Goal: Communication & Community: Connect with others

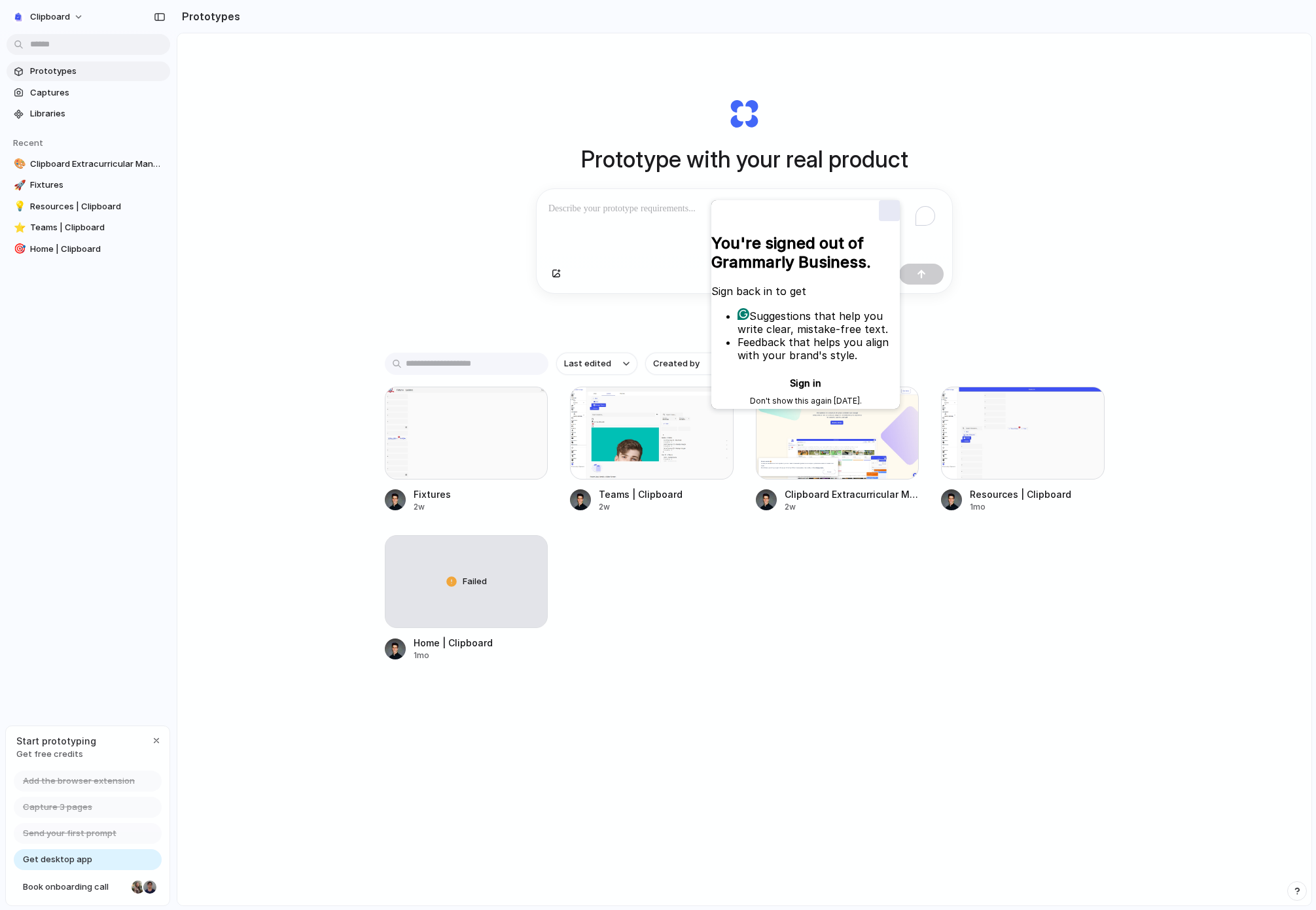
click at [888, 212] on div "Close" at bounding box center [888, 210] width 21 height 21
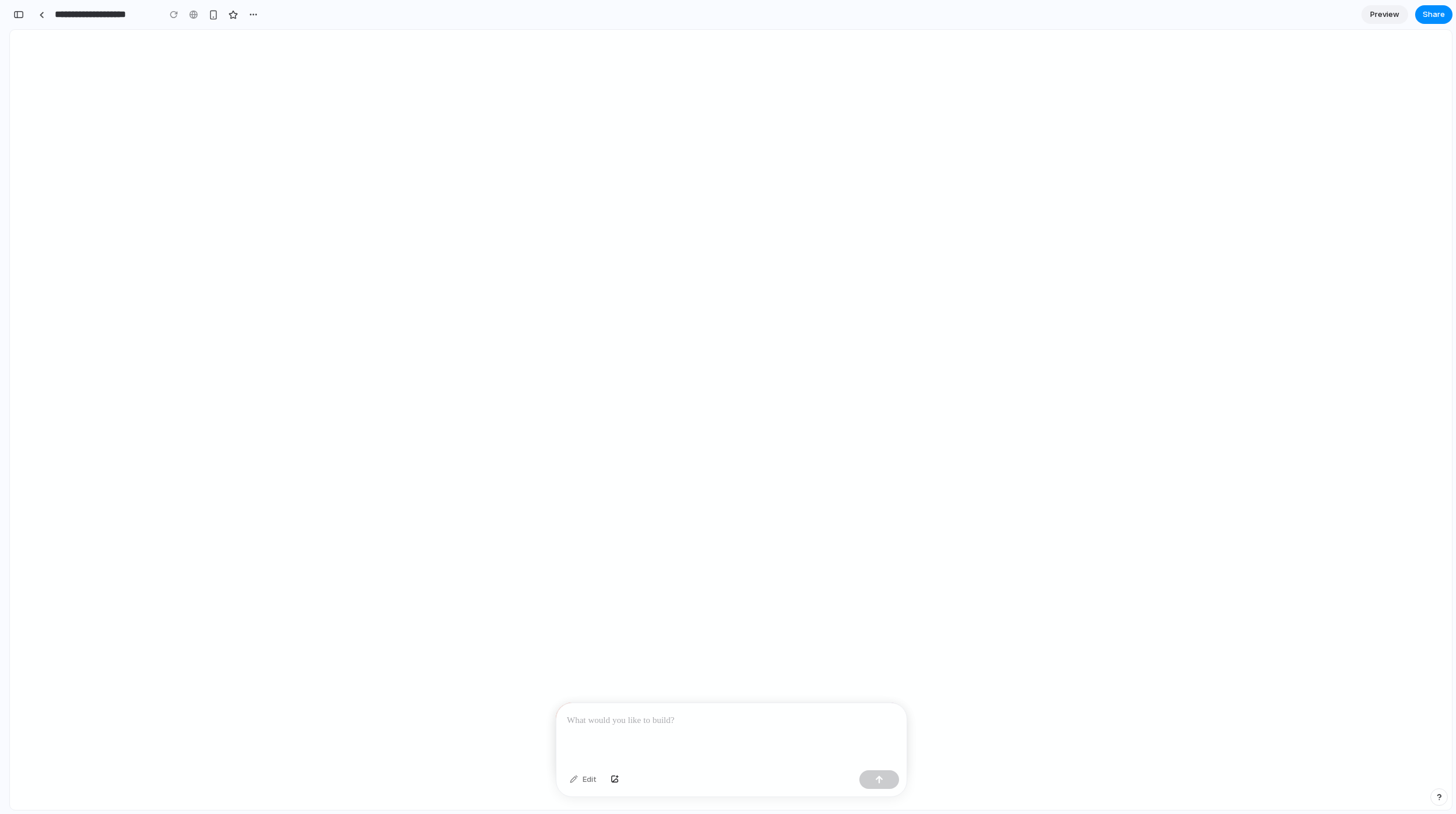
scroll to position [0, 11]
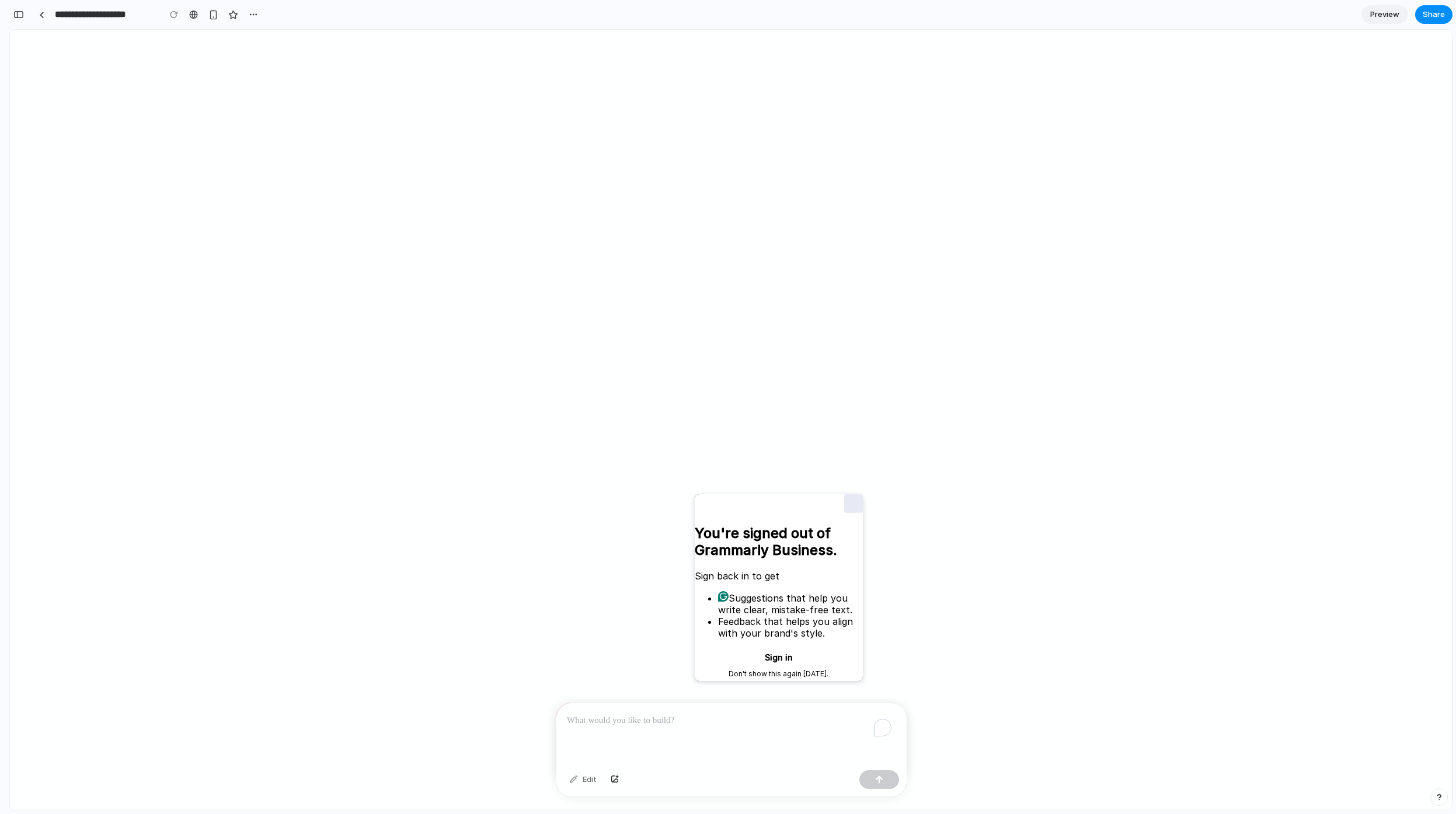
click at [857, 505] on div "Close" at bounding box center [853, 503] width 18 height 18
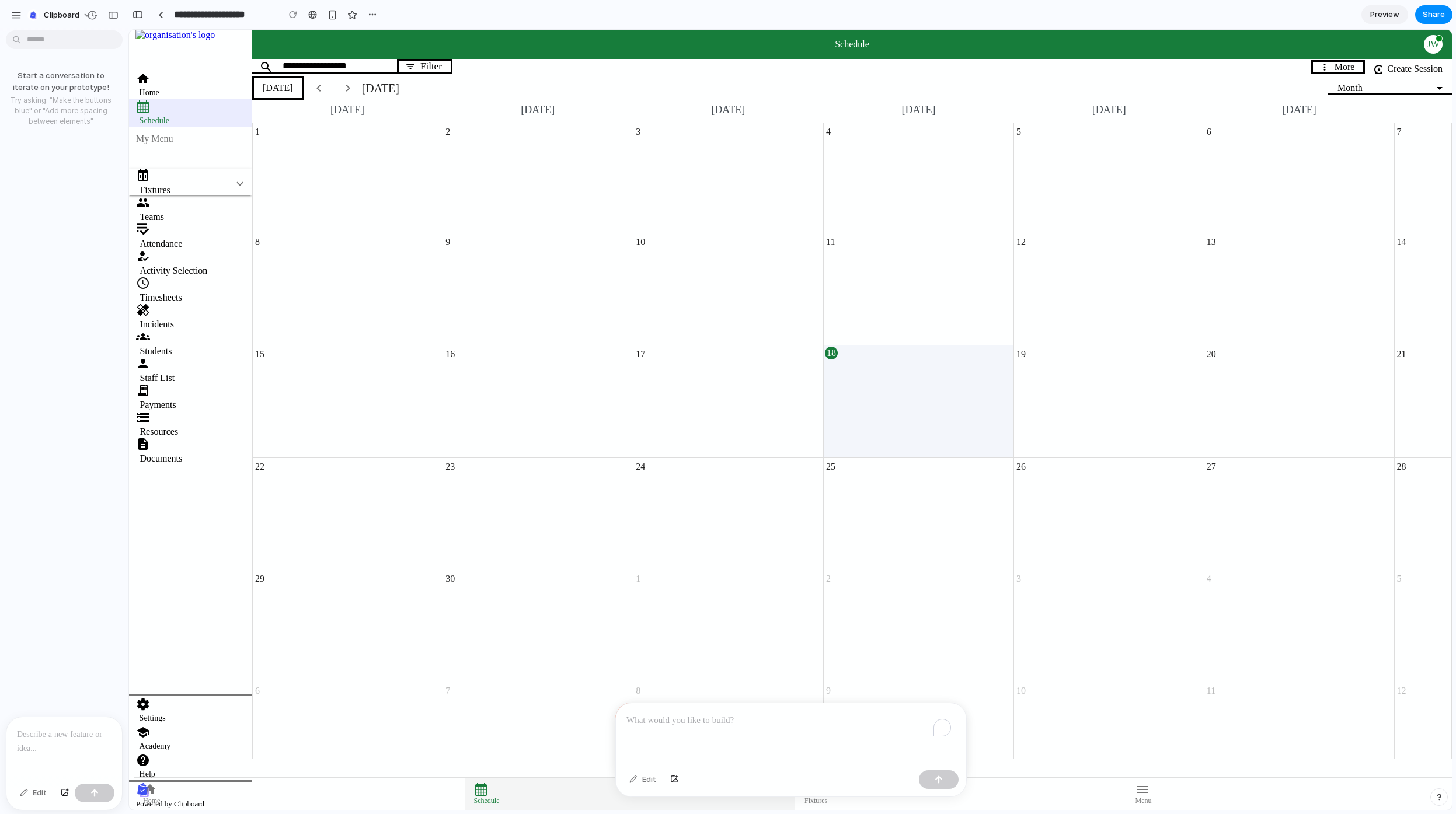
scroll to position [0, 0]
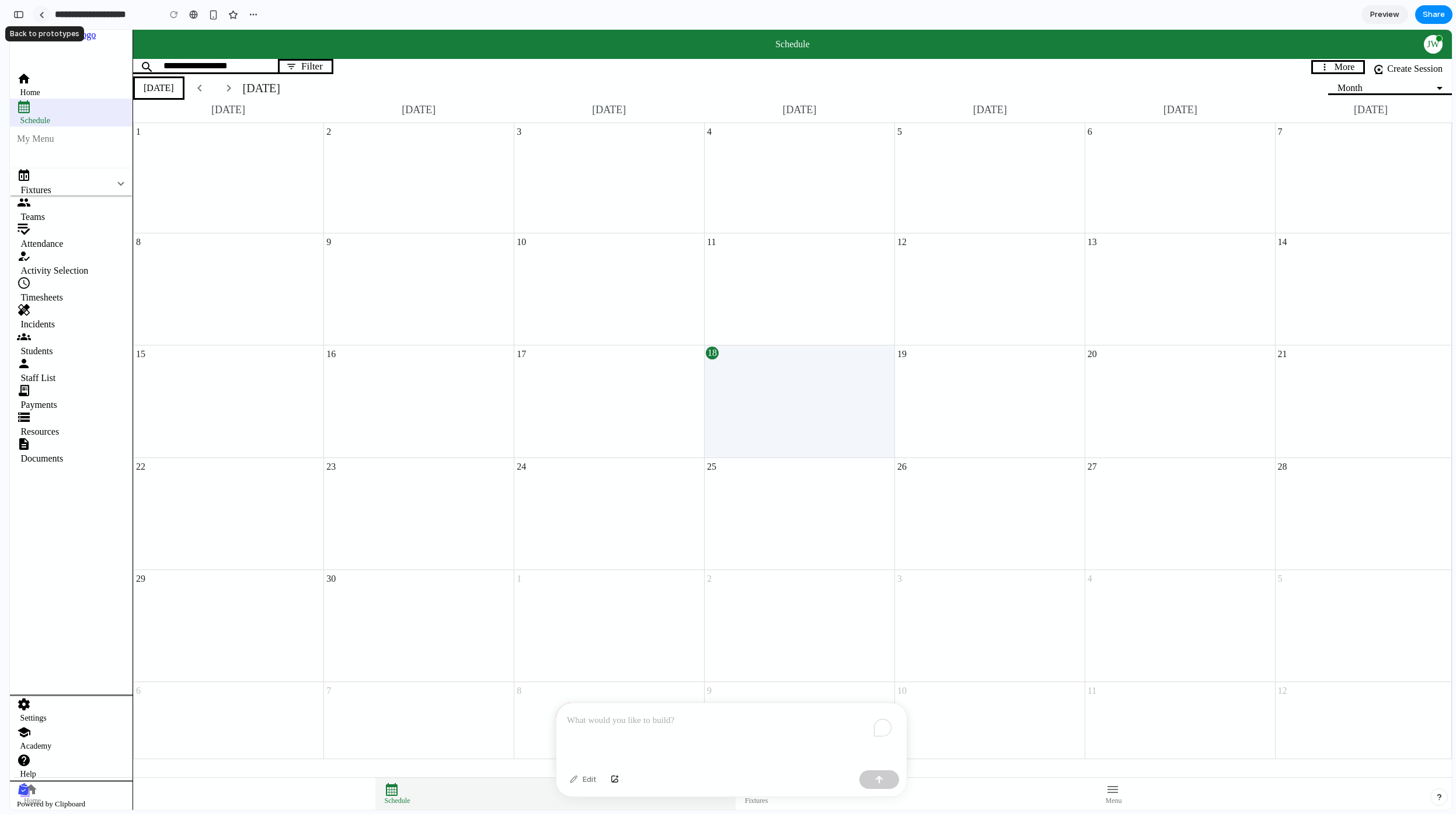
click at [40, 16] on div at bounding box center [42, 15] width 5 height 6
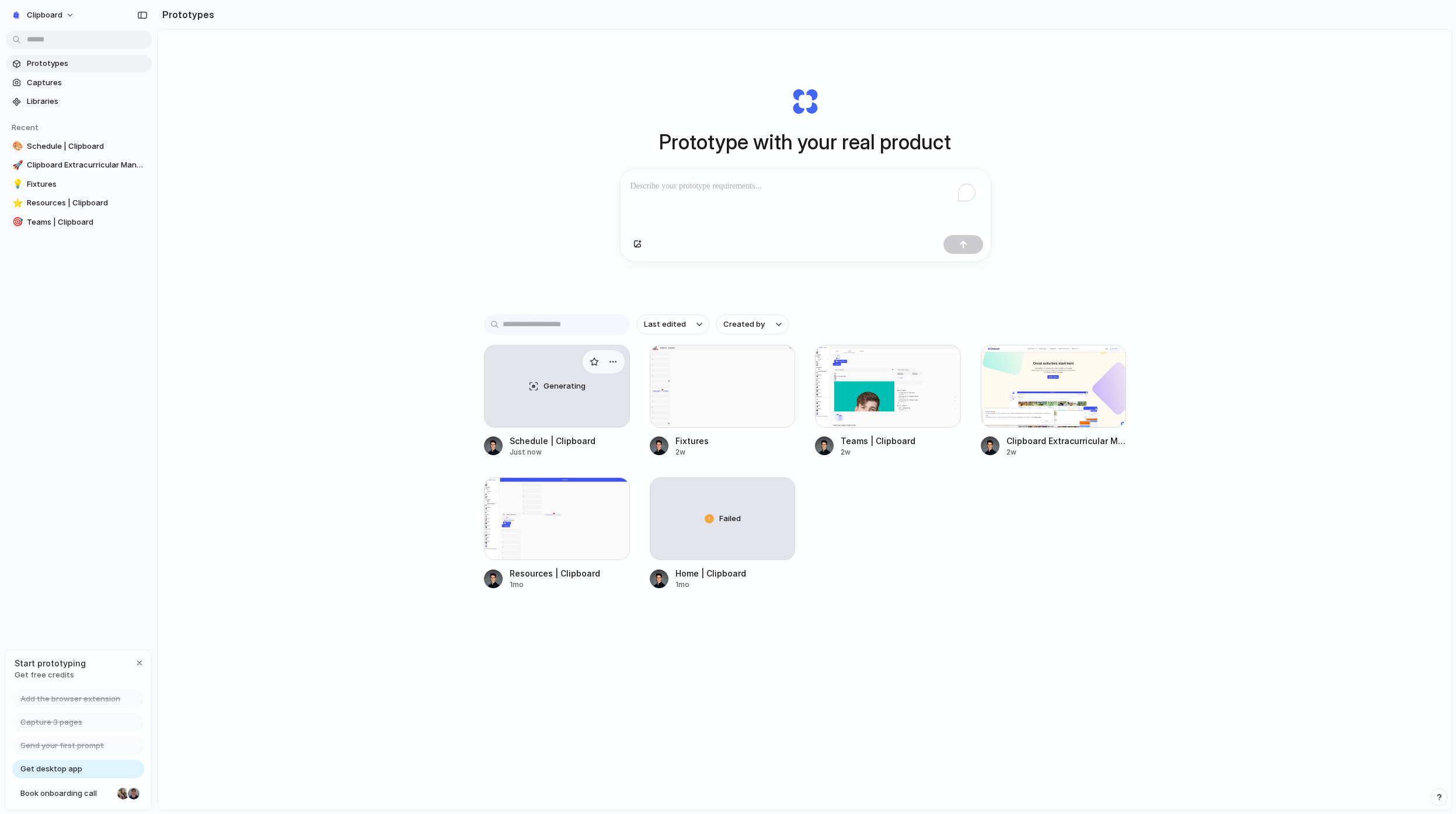
click at [563, 399] on div "Generating" at bounding box center [557, 386] width 145 height 82
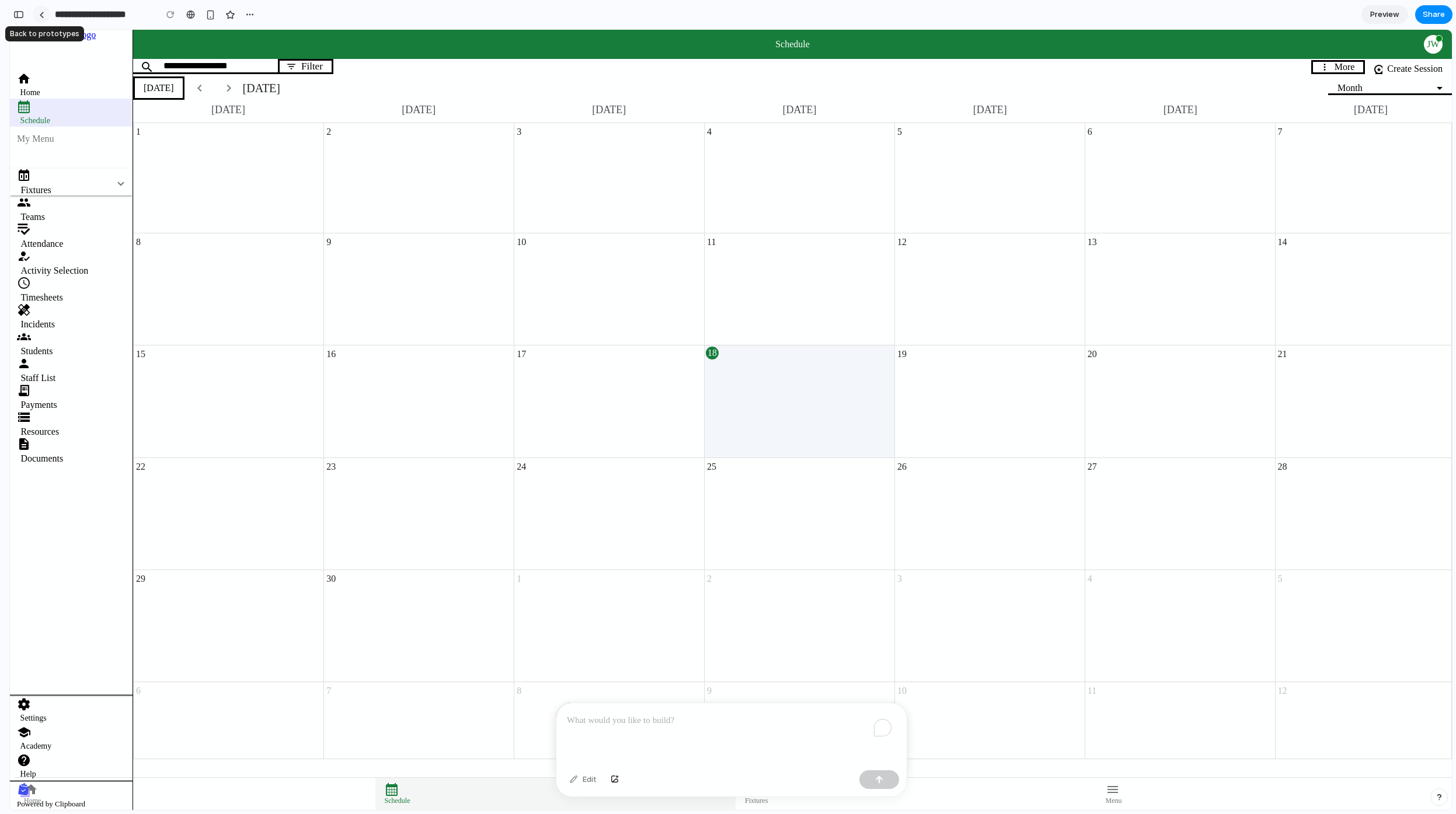
click at [43, 15] on div at bounding box center [42, 15] width 5 height 6
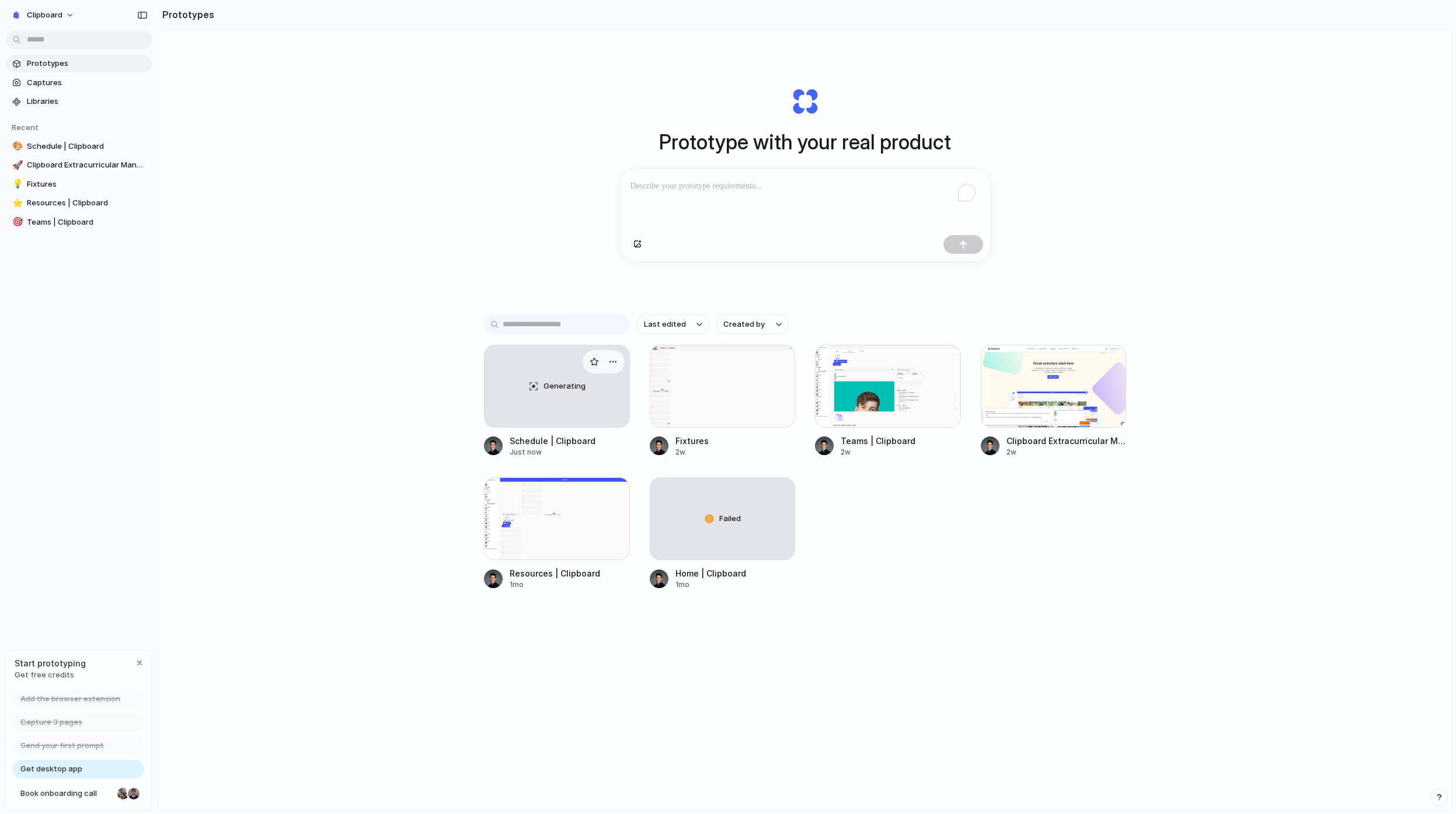
click at [600, 392] on div "Generating" at bounding box center [557, 386] width 145 height 82
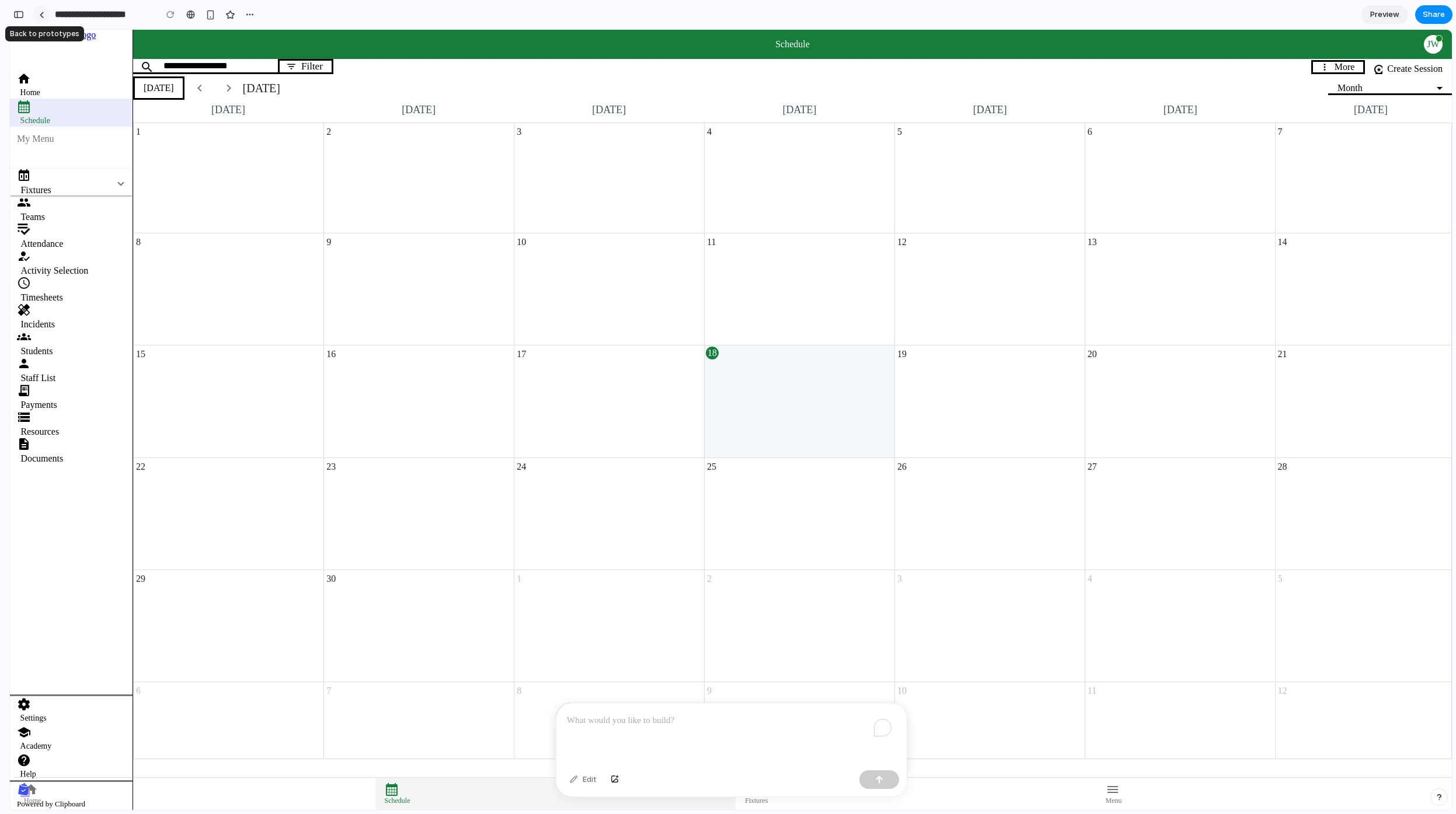
click at [38, 20] on link at bounding box center [41, 15] width 18 height 18
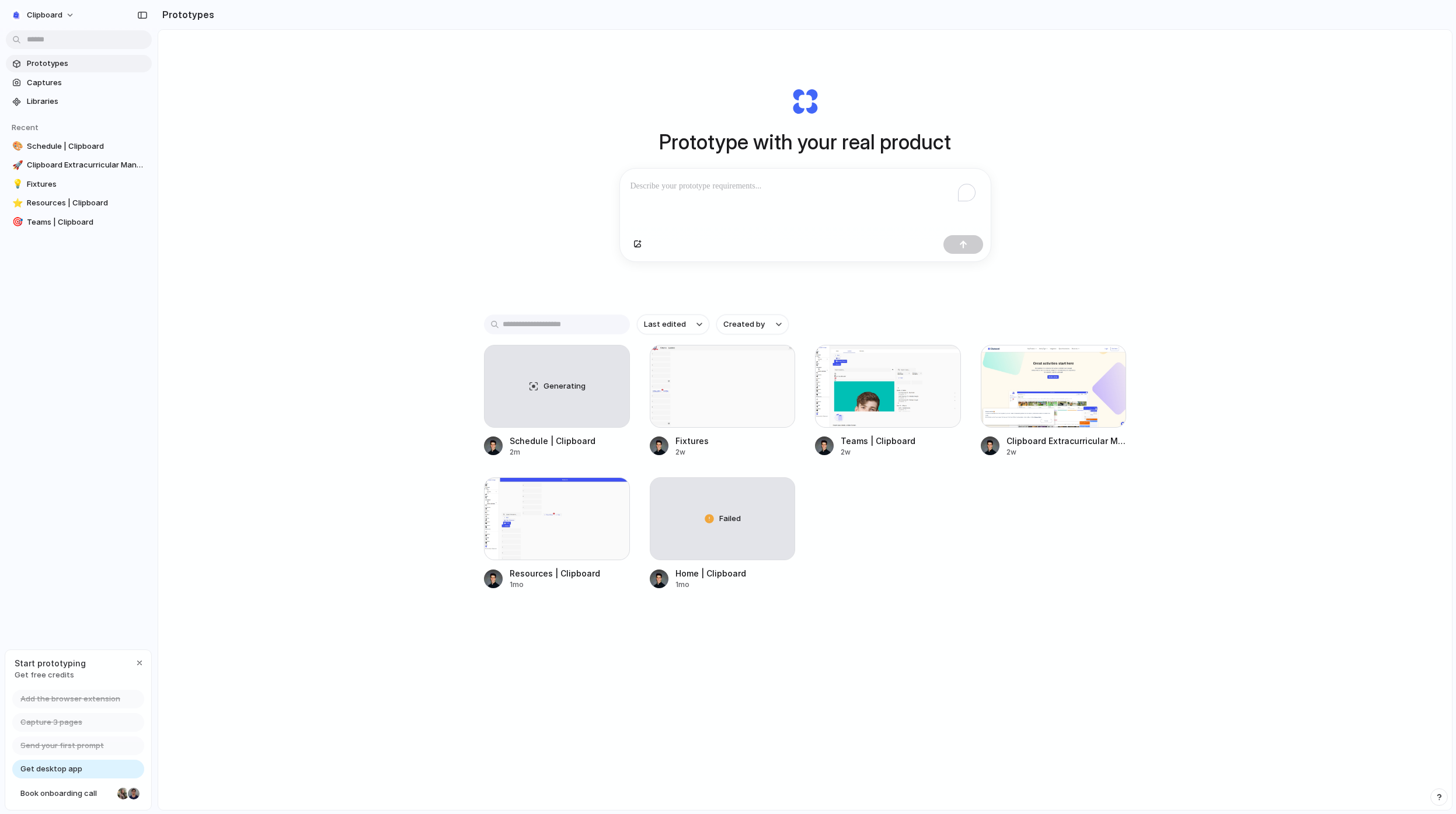
click at [334, 361] on div "Prototype with your real product Clone web app Clone screenshot Start from exis…" at bounding box center [805, 451] width 1294 height 842
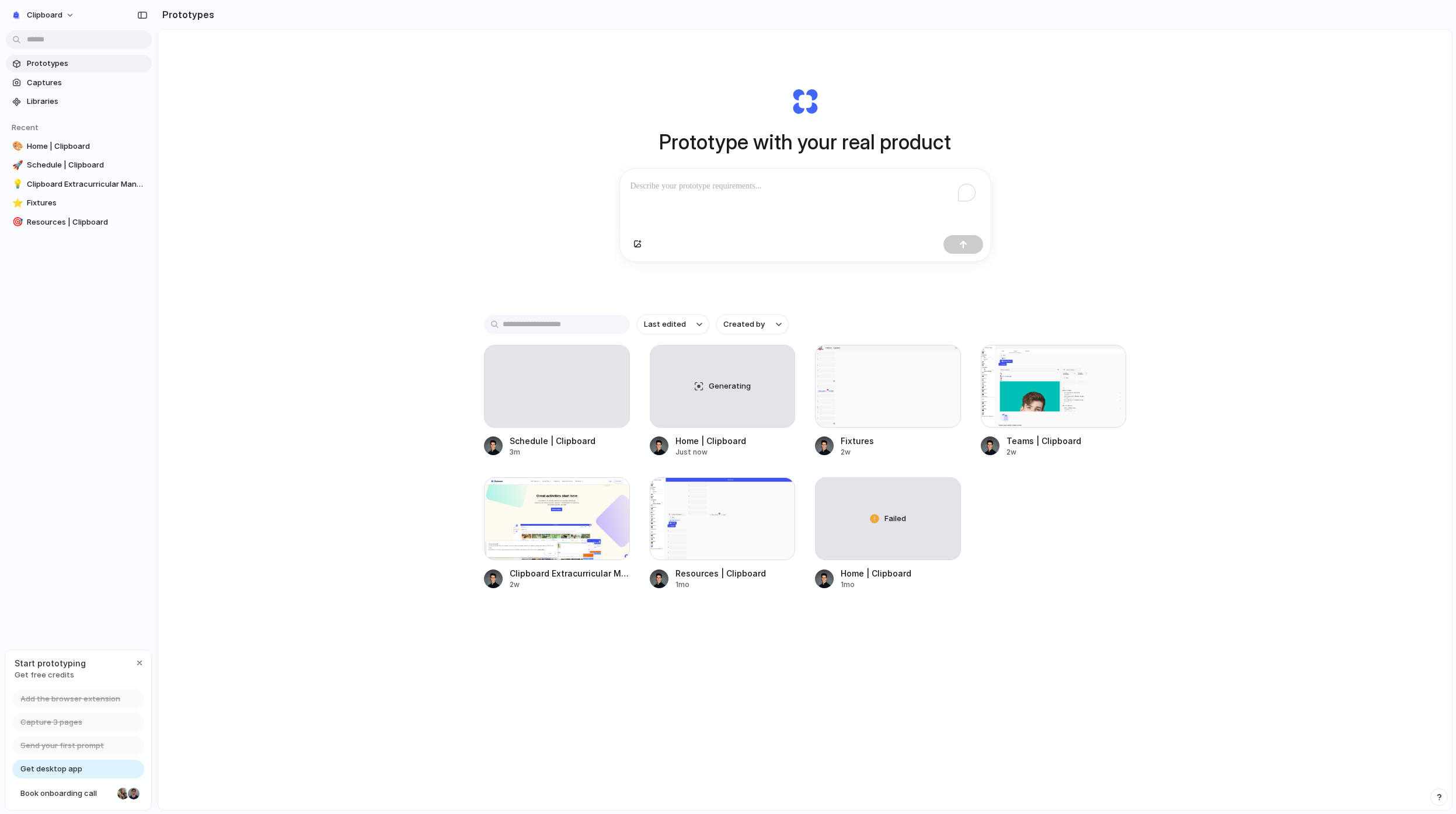
click at [396, 339] on div "Prototype with your real product Clone web app Clone screenshot Start from exis…" at bounding box center [805, 451] width 1294 height 842
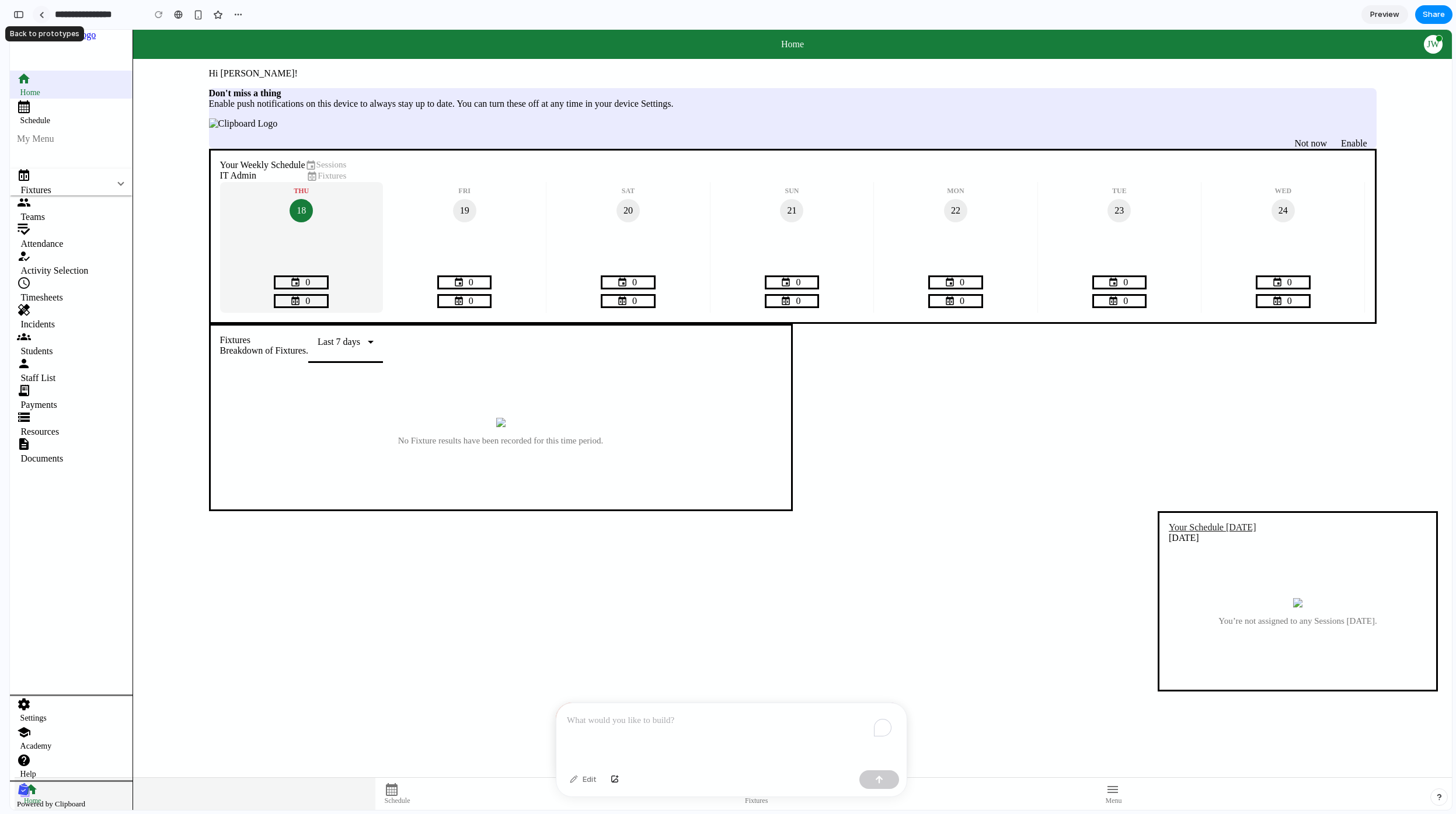
click at [44, 18] on link at bounding box center [41, 15] width 18 height 18
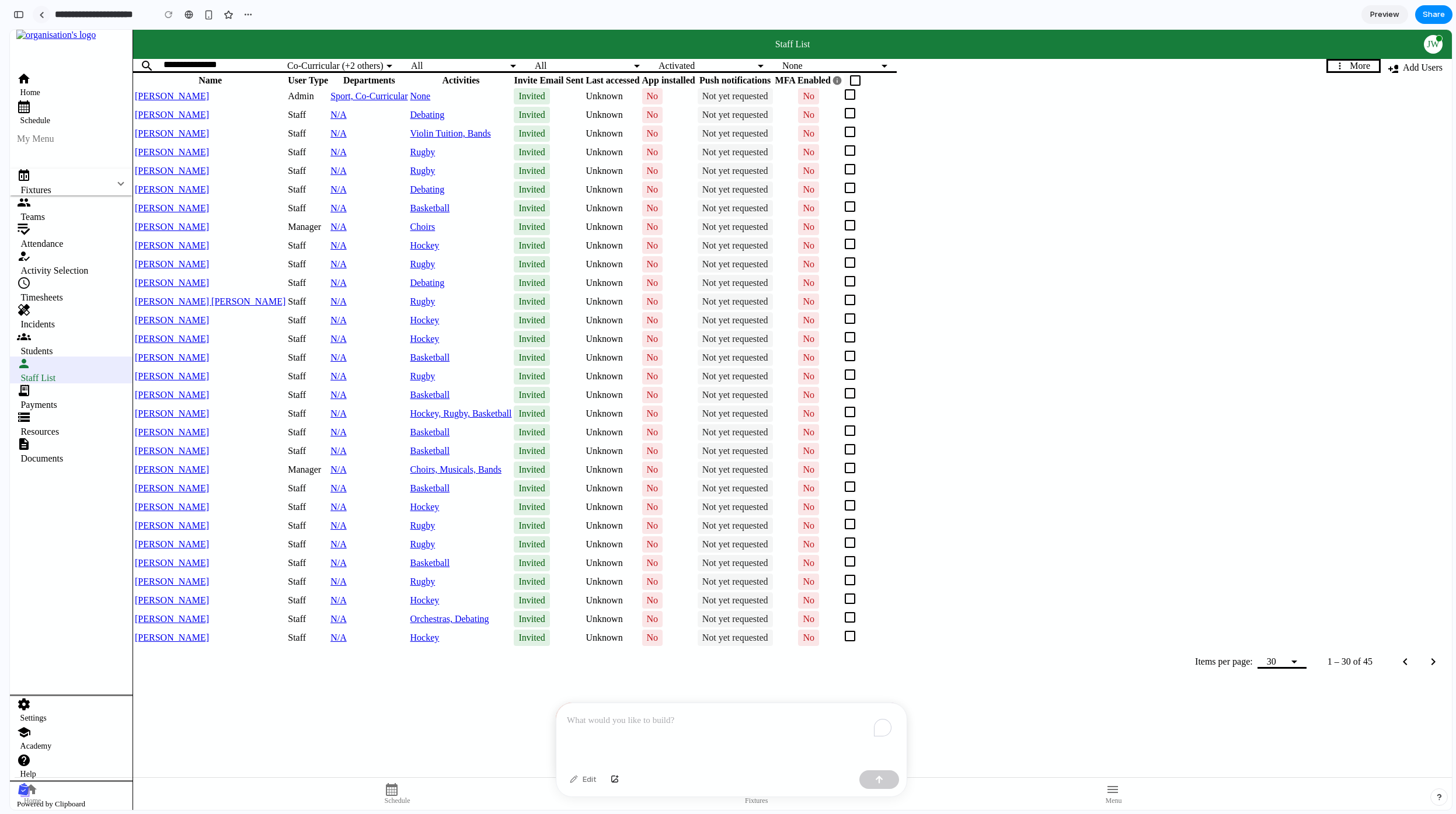
click at [39, 13] on div at bounding box center [42, 15] width 5 height 6
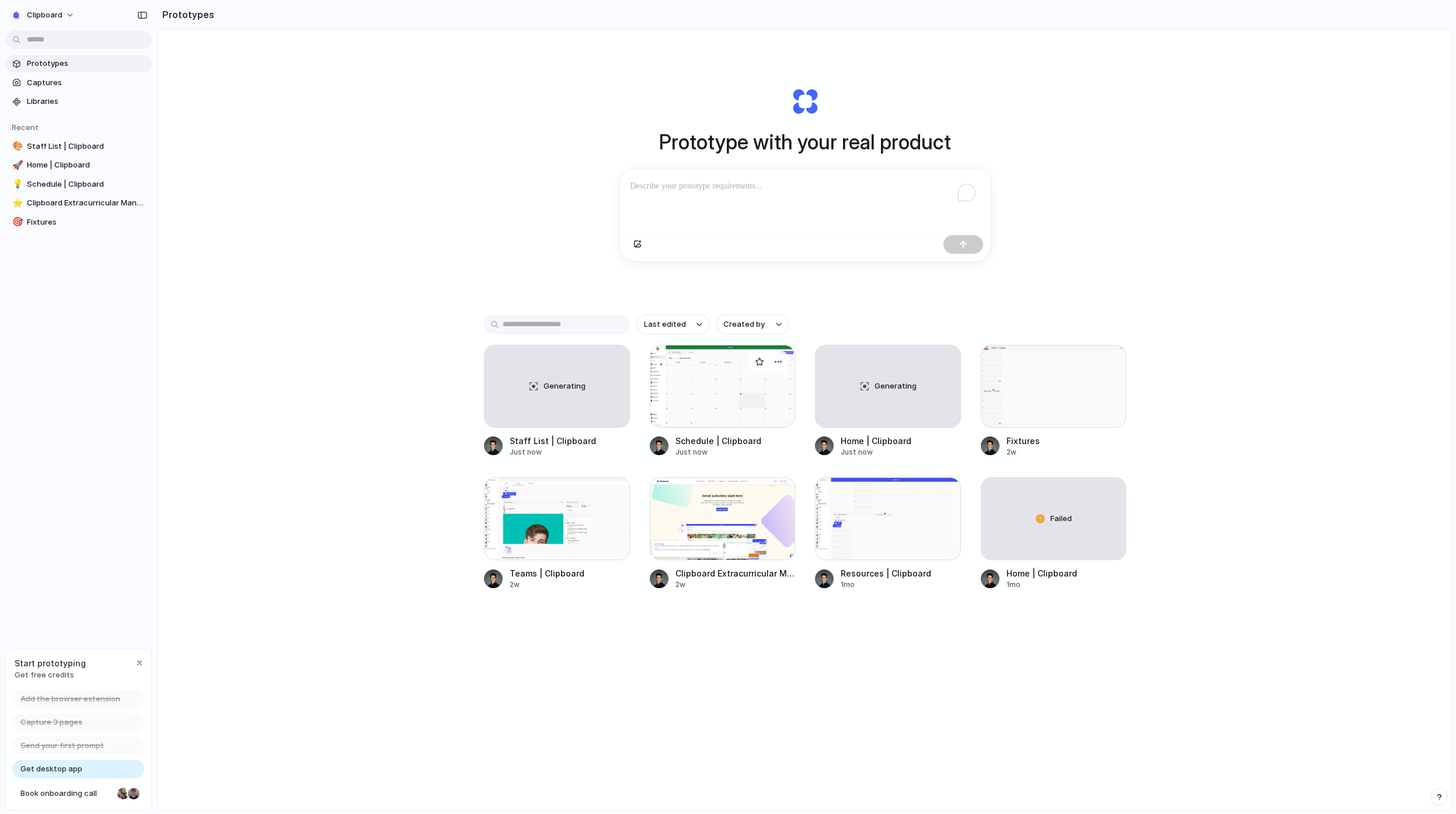
click at [773, 409] on div at bounding box center [723, 386] width 146 height 83
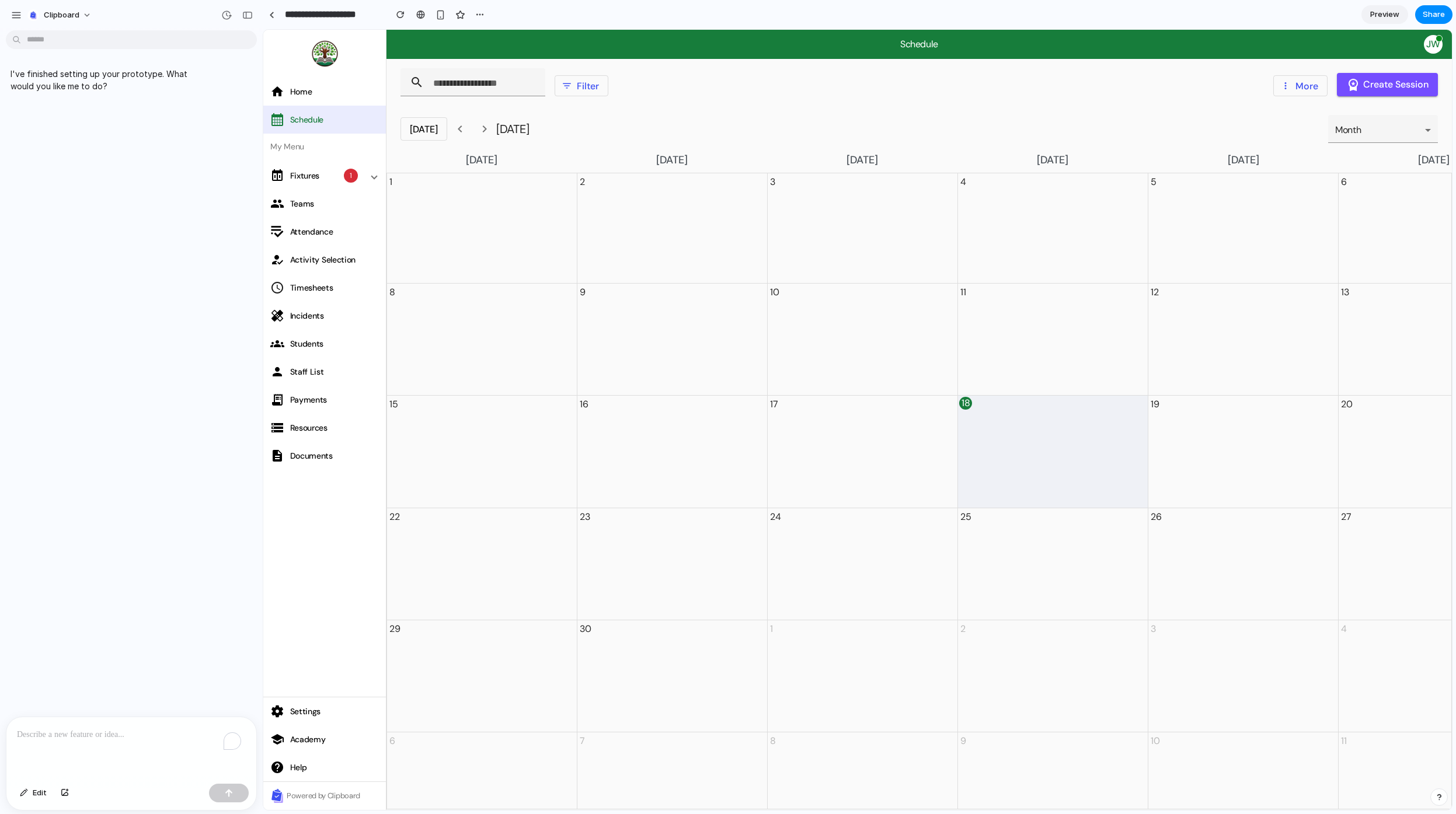
click at [586, 80] on span at bounding box center [581, 86] width 53 height 28
click at [586, 88] on span at bounding box center [581, 86] width 53 height 28
click at [346, 177] on div "1" at bounding box center [351, 175] width 14 height 14
click at [376, 176] on span at bounding box center [374, 175] width 4 height 12
click at [591, 89] on span at bounding box center [581, 86] width 53 height 28
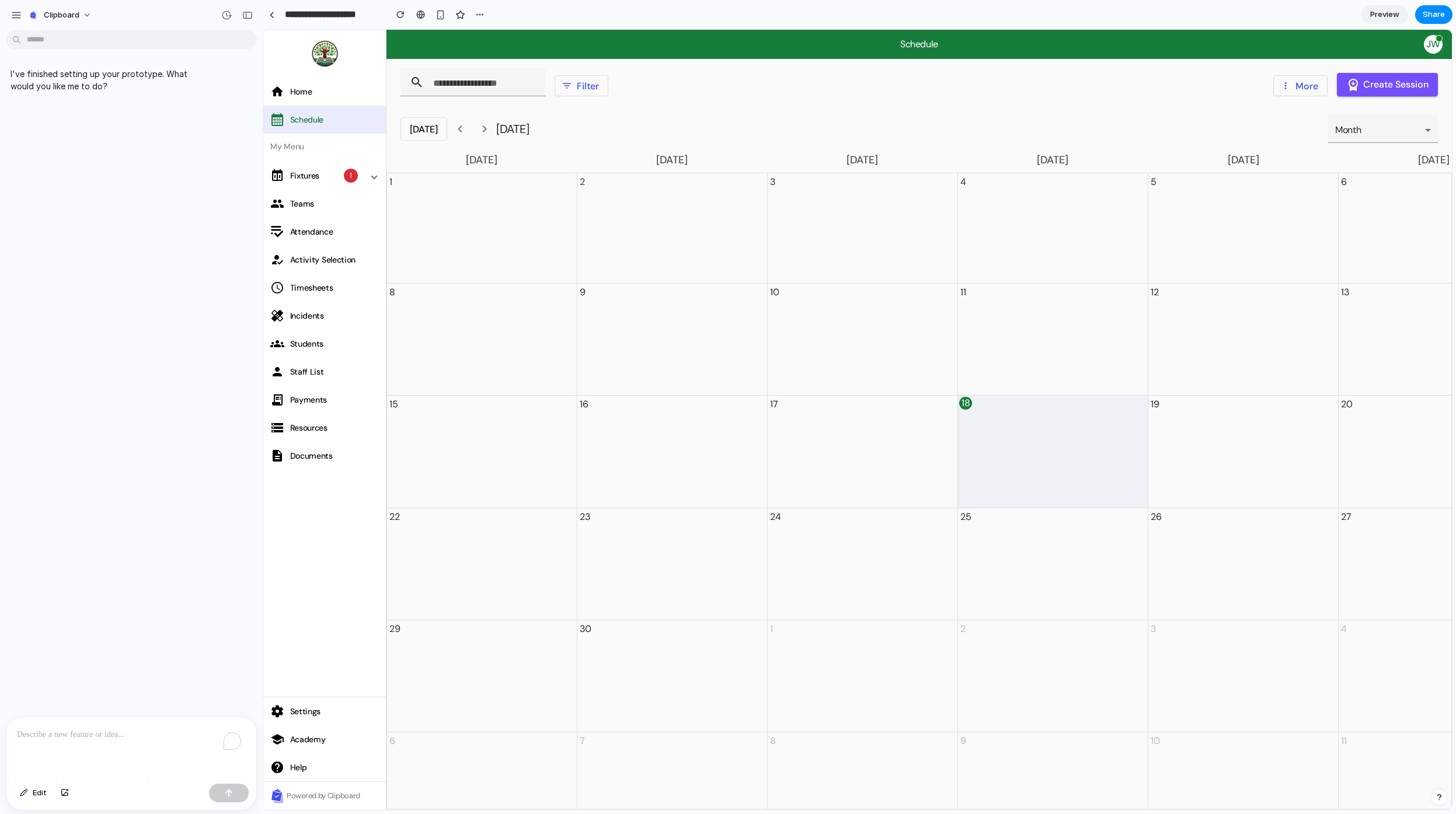
click at [432, 125] on span at bounding box center [424, 129] width 46 height 28
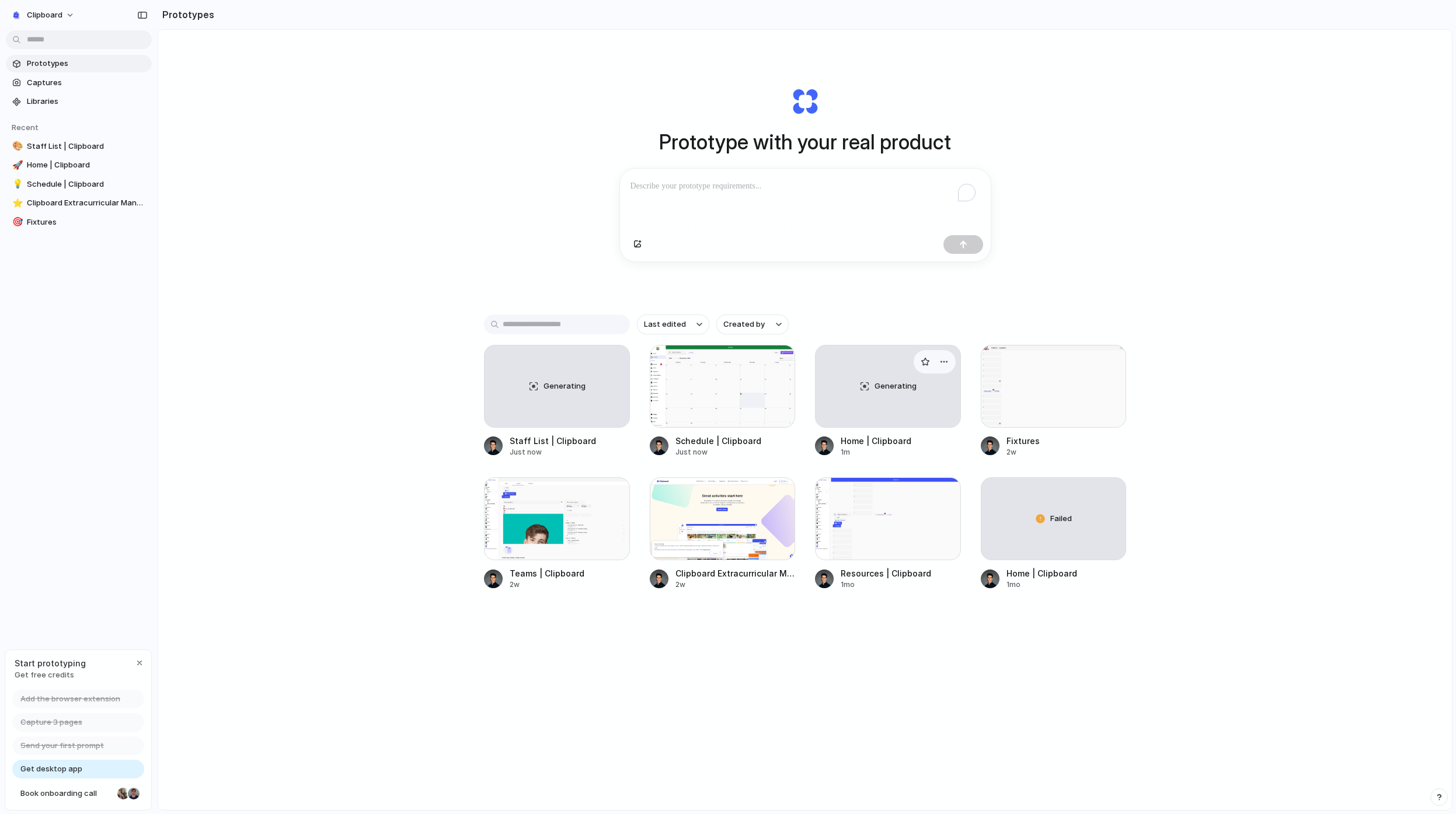
click at [869, 398] on div "Generating" at bounding box center [888, 386] width 145 height 82
click at [733, 389] on div at bounding box center [723, 386] width 146 height 83
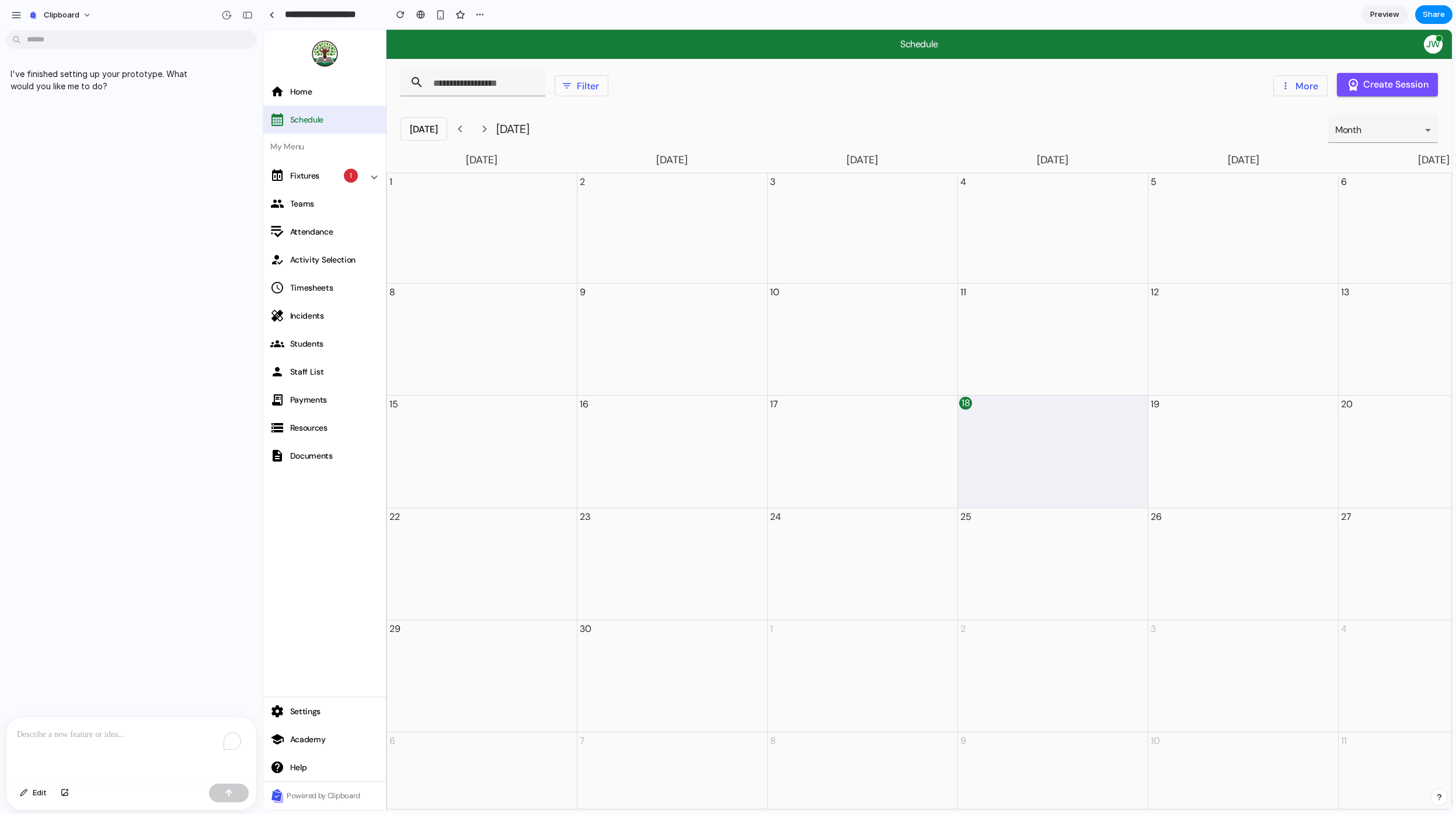
click at [127, 729] on p "To enrich screen reader interactions, please activate Accessibility in Grammarl…" at bounding box center [132, 735] width 229 height 14
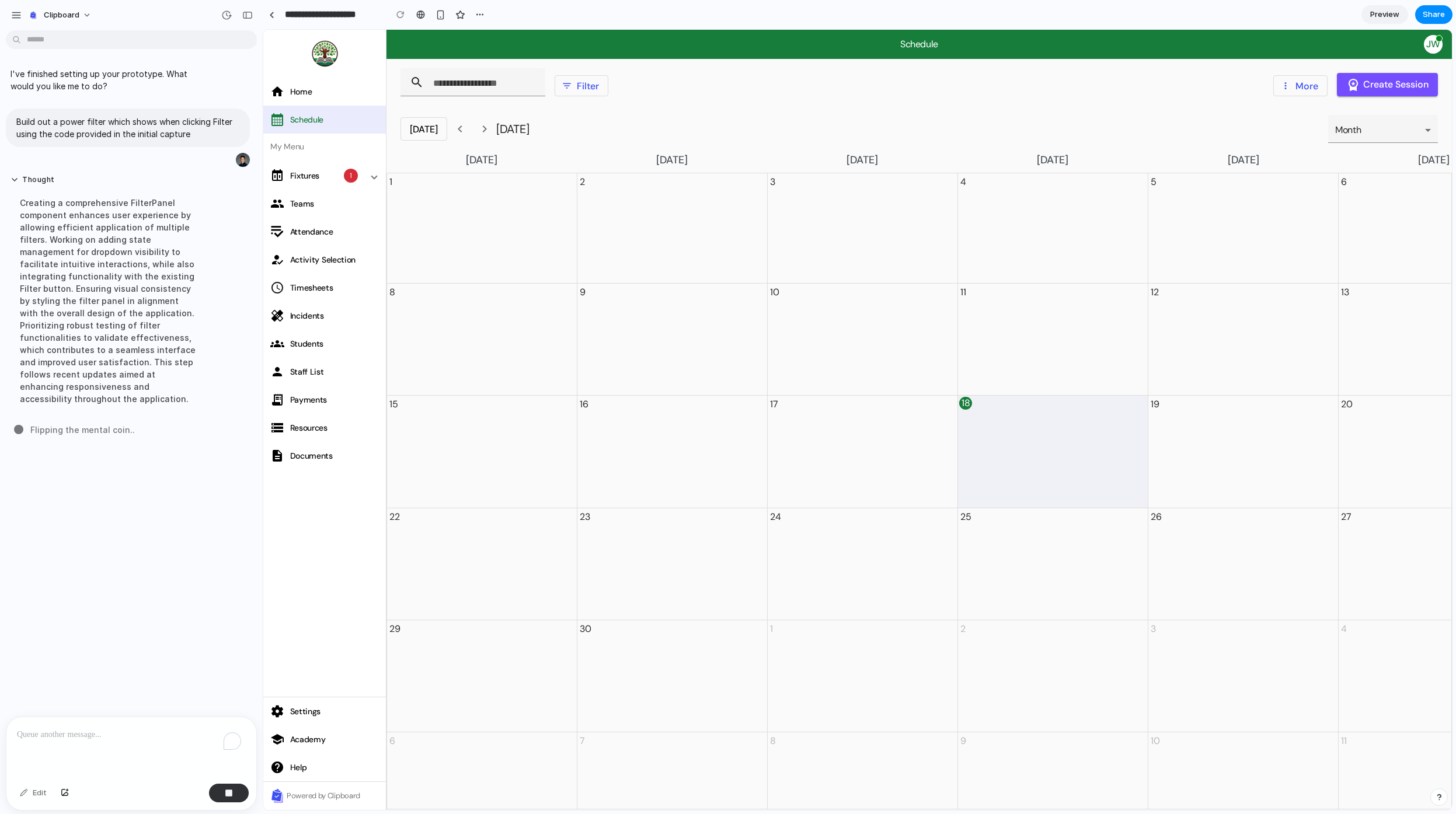
click at [181, 431] on div "Flipping the mental coin .." at bounding box center [135, 430] width 242 height 12
click at [429, 132] on span at bounding box center [424, 129] width 46 height 28
click at [482, 127] on span at bounding box center [484, 129] width 28 height 28
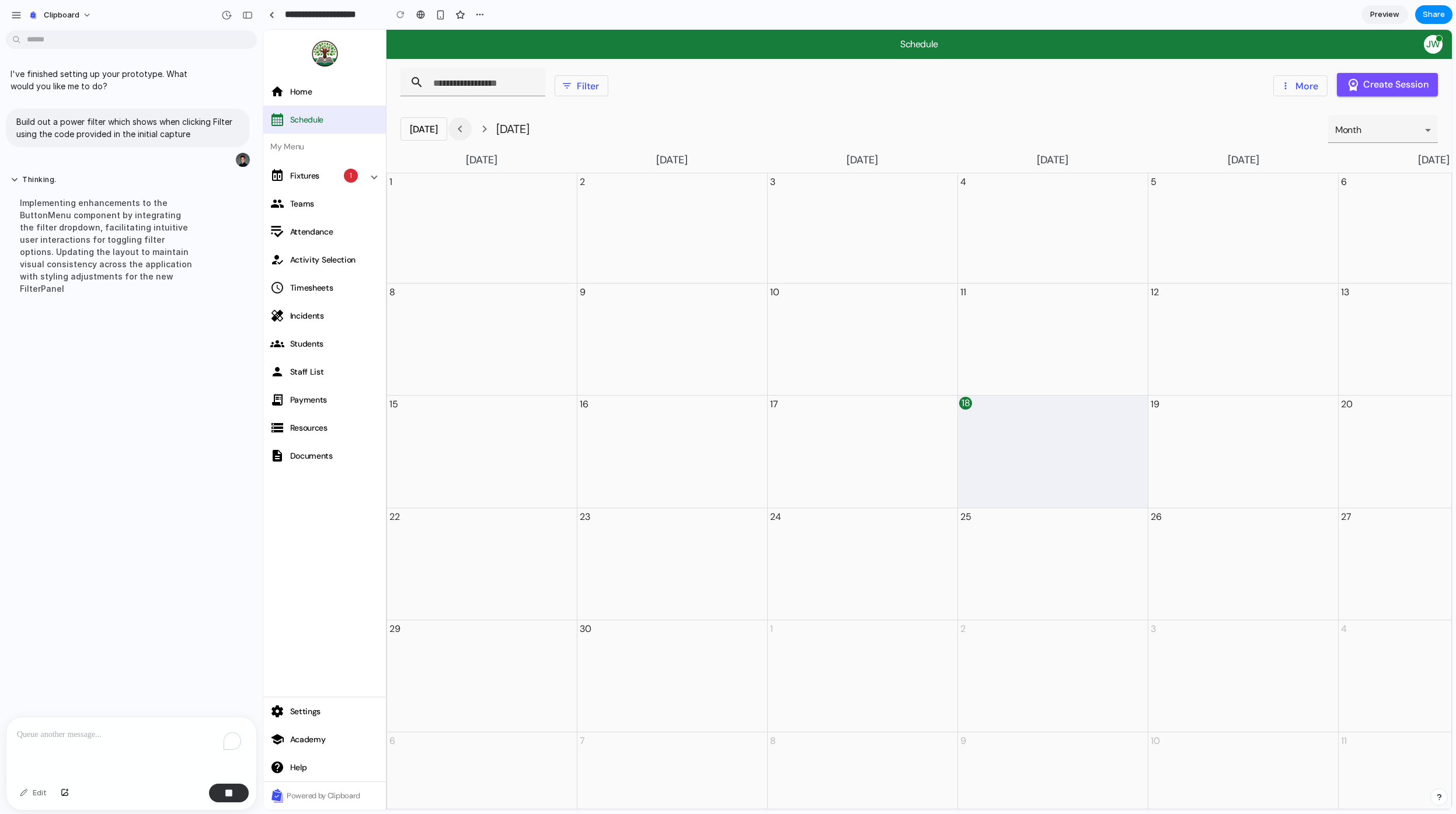
click at [459, 127] on span at bounding box center [460, 129] width 28 height 28
click at [490, 128] on span at bounding box center [484, 129] width 28 height 28
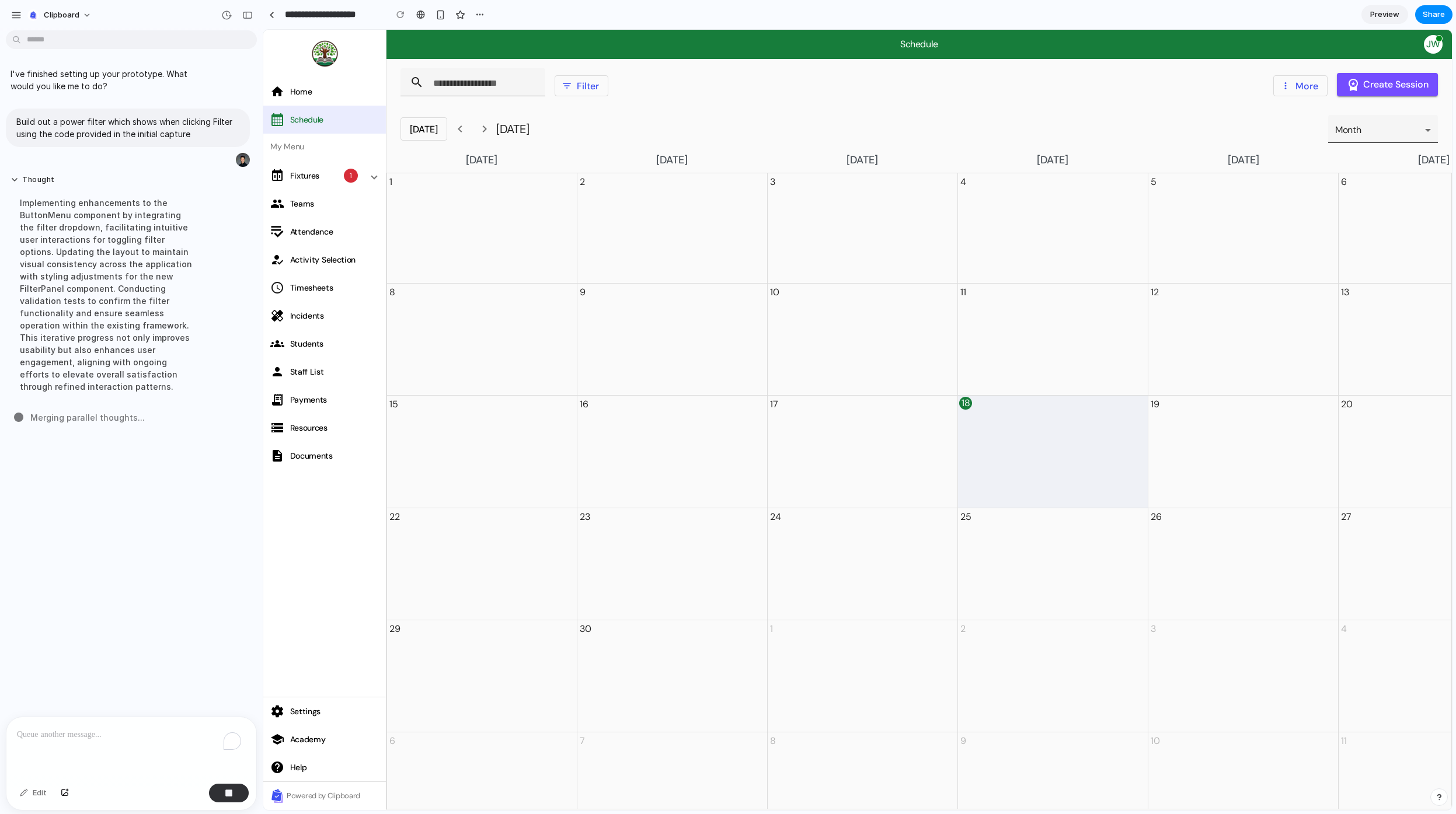
click at [1377, 140] on div "Month" at bounding box center [1383, 129] width 105 height 28
click at [1380, 129] on div "Month" at bounding box center [1380, 130] width 90 height 13
click at [314, 180] on span "Fixtures 1" at bounding box center [317, 175] width 95 height 11
click at [89, 15] on button "clipboard" at bounding box center [60, 15] width 75 height 18
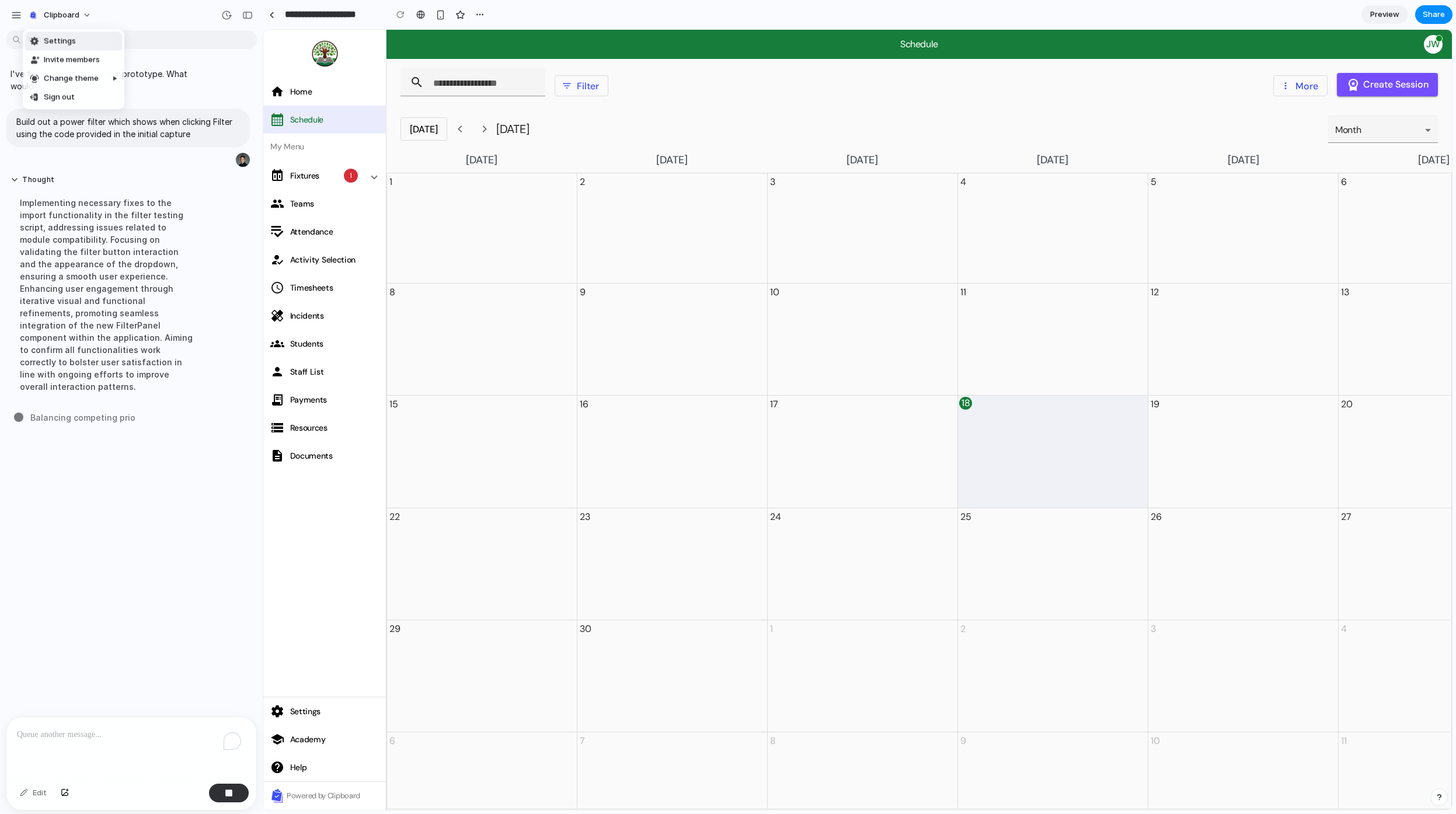
click at [8, 1] on div "Settings Invite members Change theme Sign out" at bounding box center [728, 407] width 1456 height 814
click at [270, 14] on div at bounding box center [271, 15] width 5 height 6
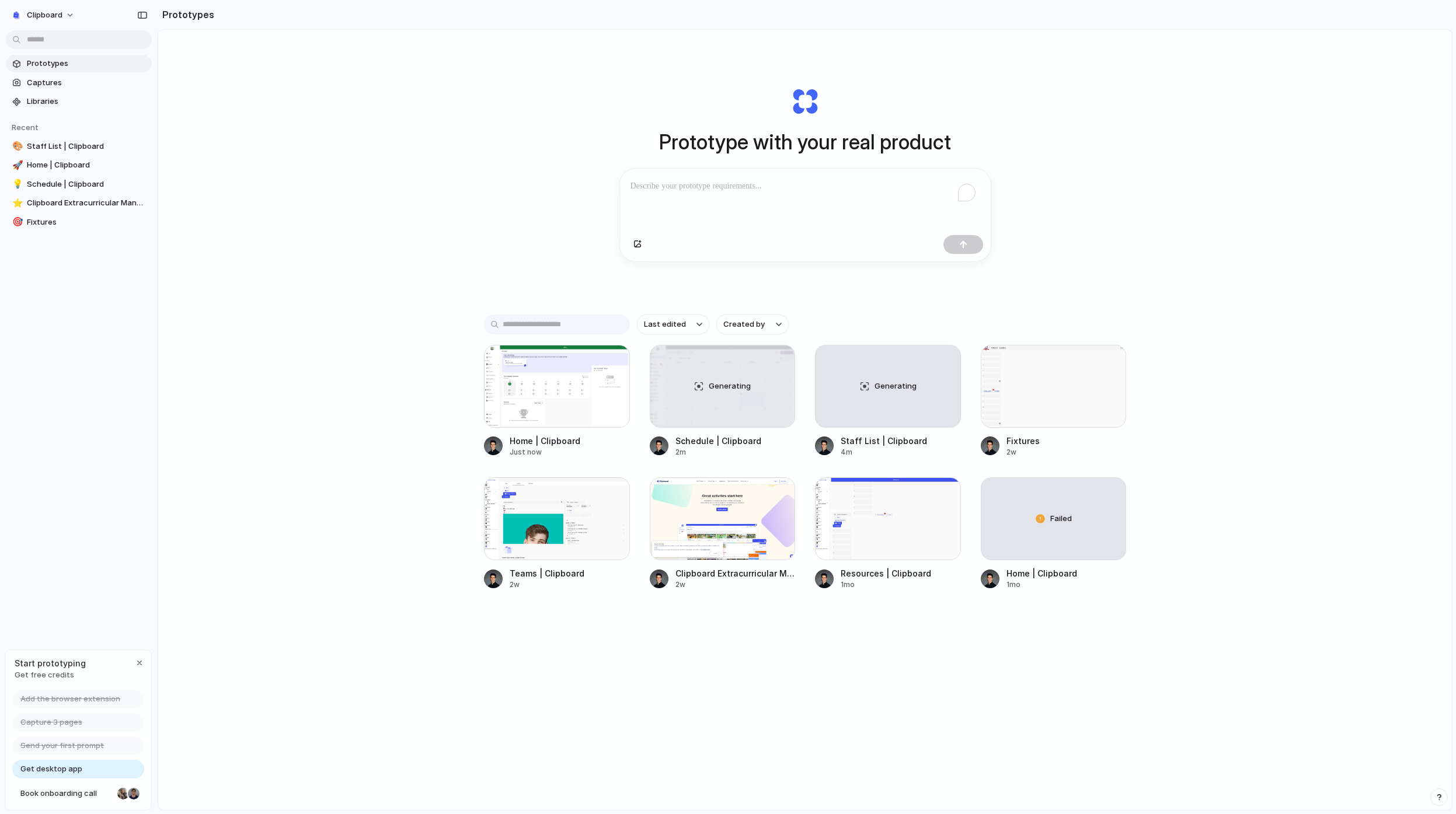
click at [479, 257] on div "Prototype with your real product Clone web app Clone screenshot Start from exis…" at bounding box center [805, 451] width 1294 height 842
click at [579, 422] on div at bounding box center [557, 386] width 146 height 83
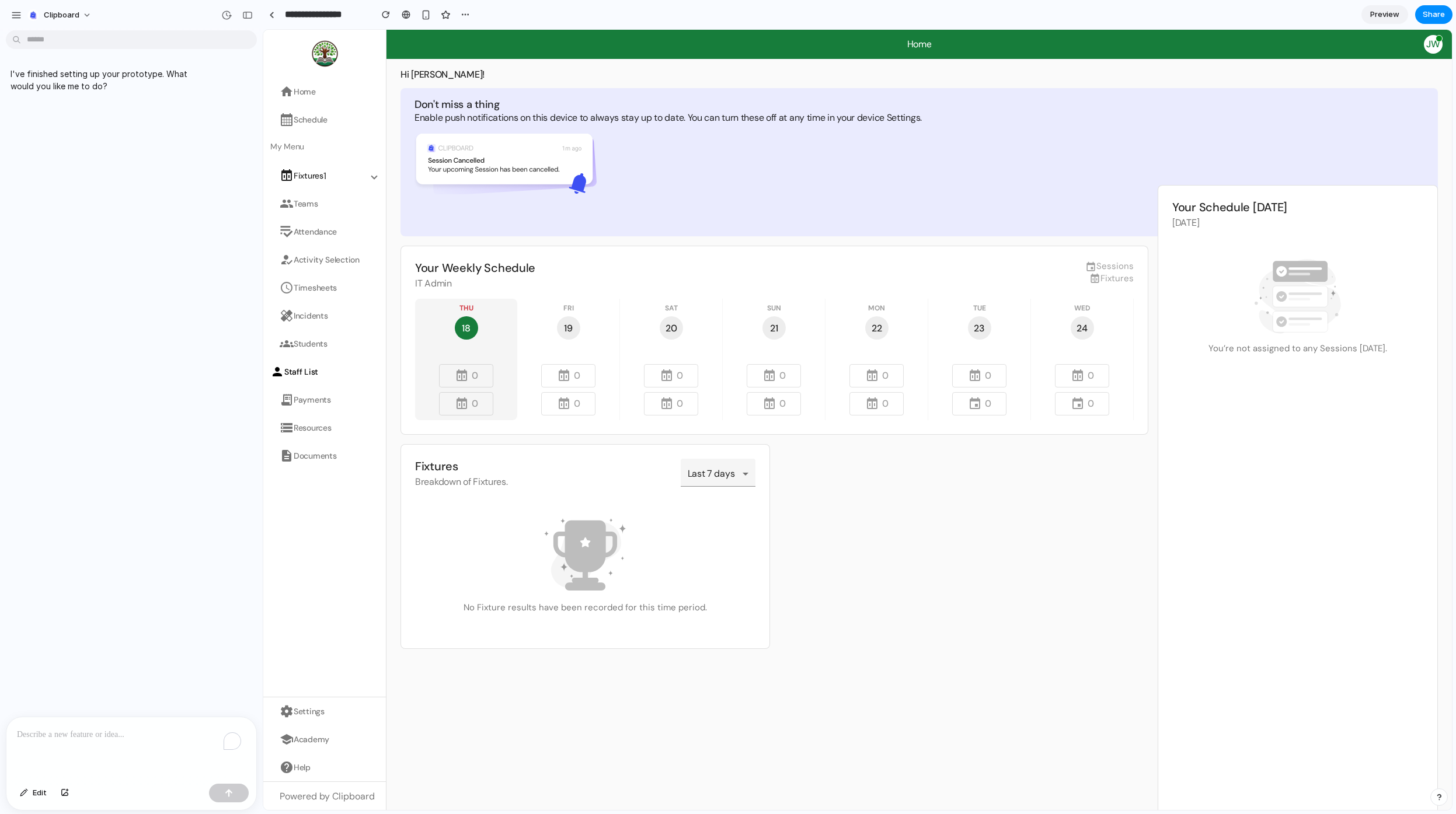
click at [1293, 210] on span at bounding box center [1356, 219] width 136 height 39
click at [1384, 172] on div "Don't miss a thing Enable push notifications on this device to always stay up t…" at bounding box center [919, 162] width 1038 height 148
drag, startPoint x: 1389, startPoint y: 194, endPoint x: 1396, endPoint y: 210, distance: 17.5
click at [1389, 195] on mat-card "Your Schedule [DATE] [DATE] You’re not assigned to any Sessions [DATE]." at bounding box center [1298, 559] width 280 height 747
click at [1396, 211] on span at bounding box center [1356, 219] width 136 height 39
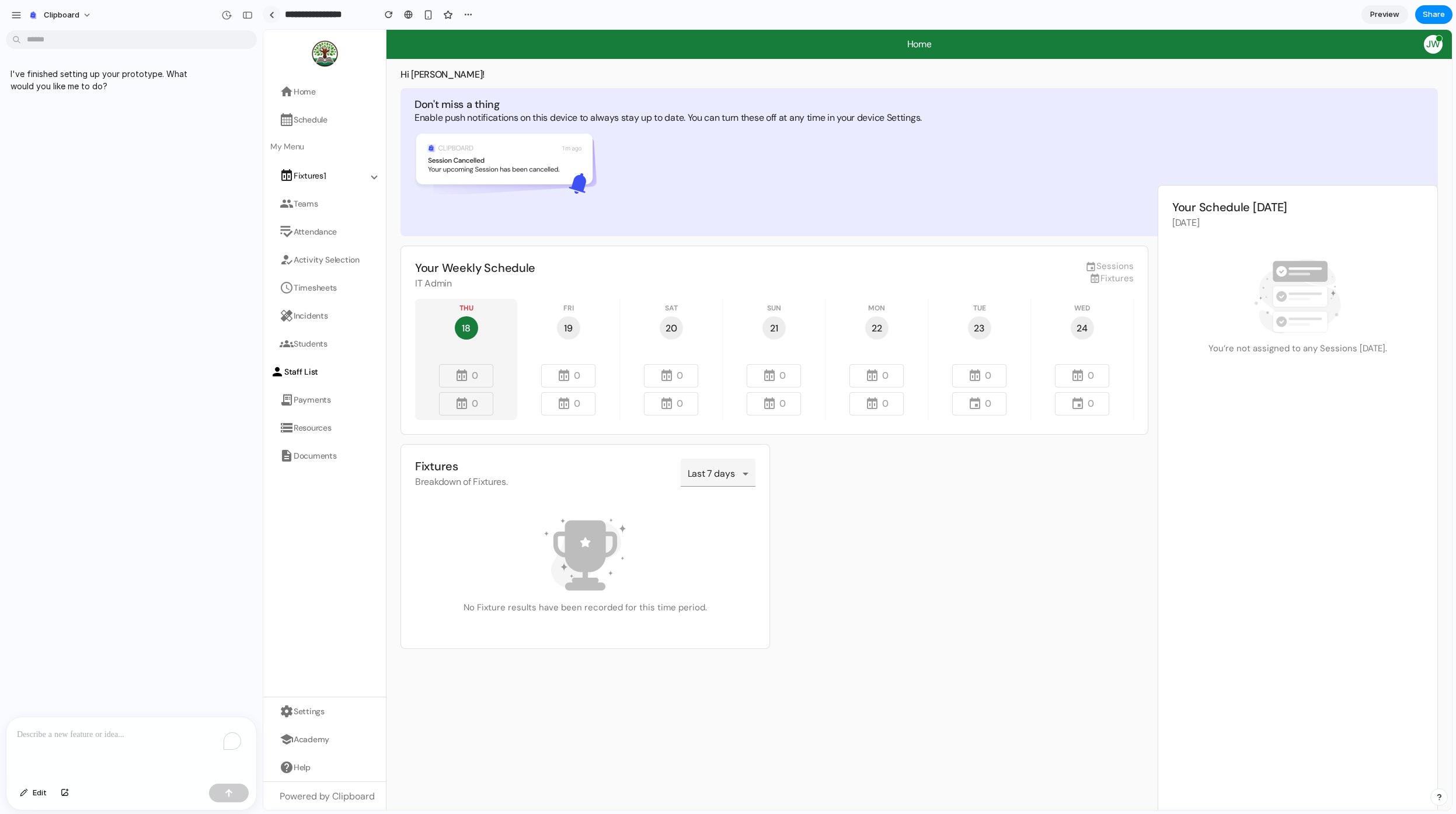
click at [278, 17] on link at bounding box center [271, 15] width 18 height 18
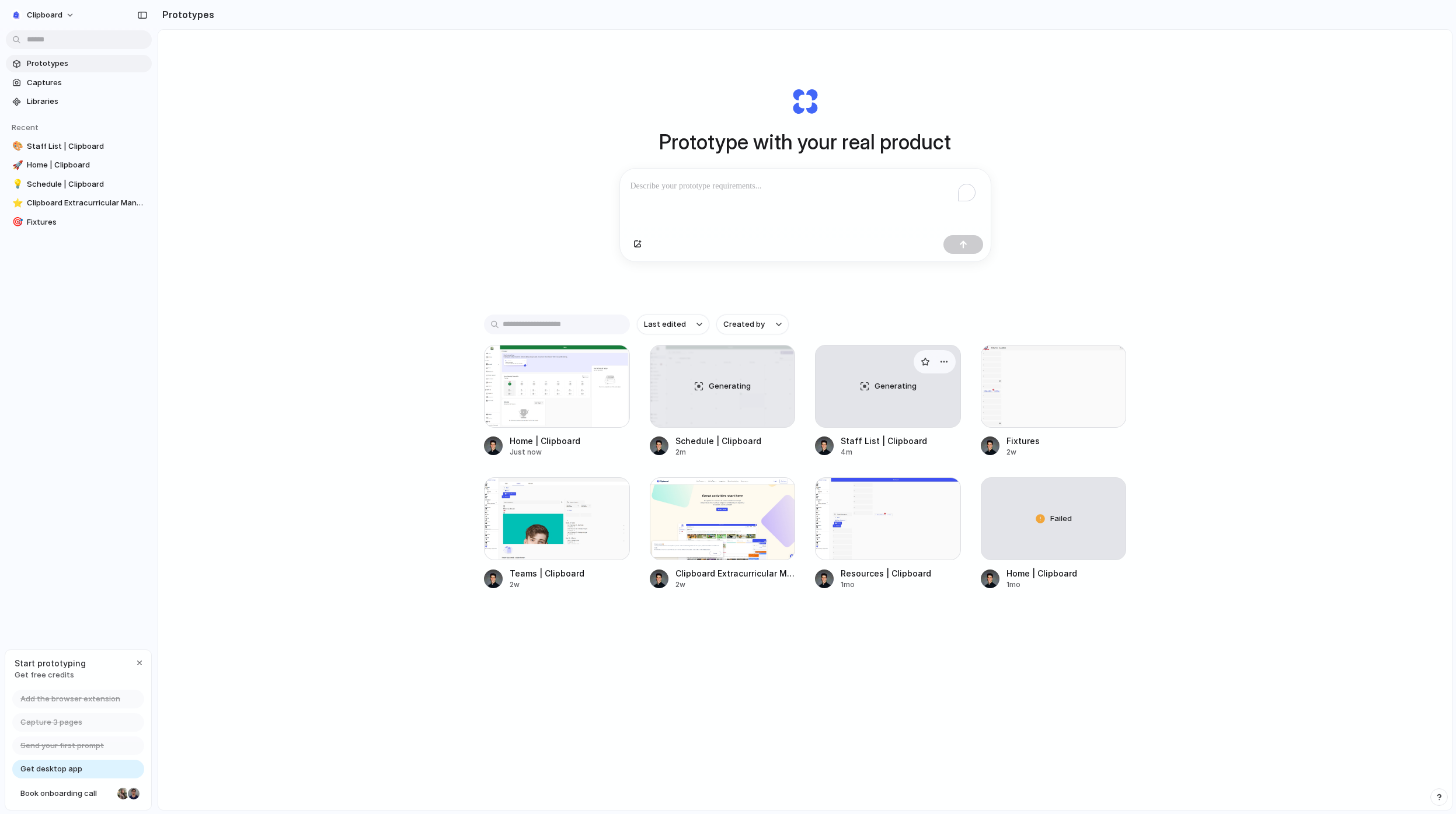
click at [880, 387] on span "Generating" at bounding box center [896, 386] width 42 height 11
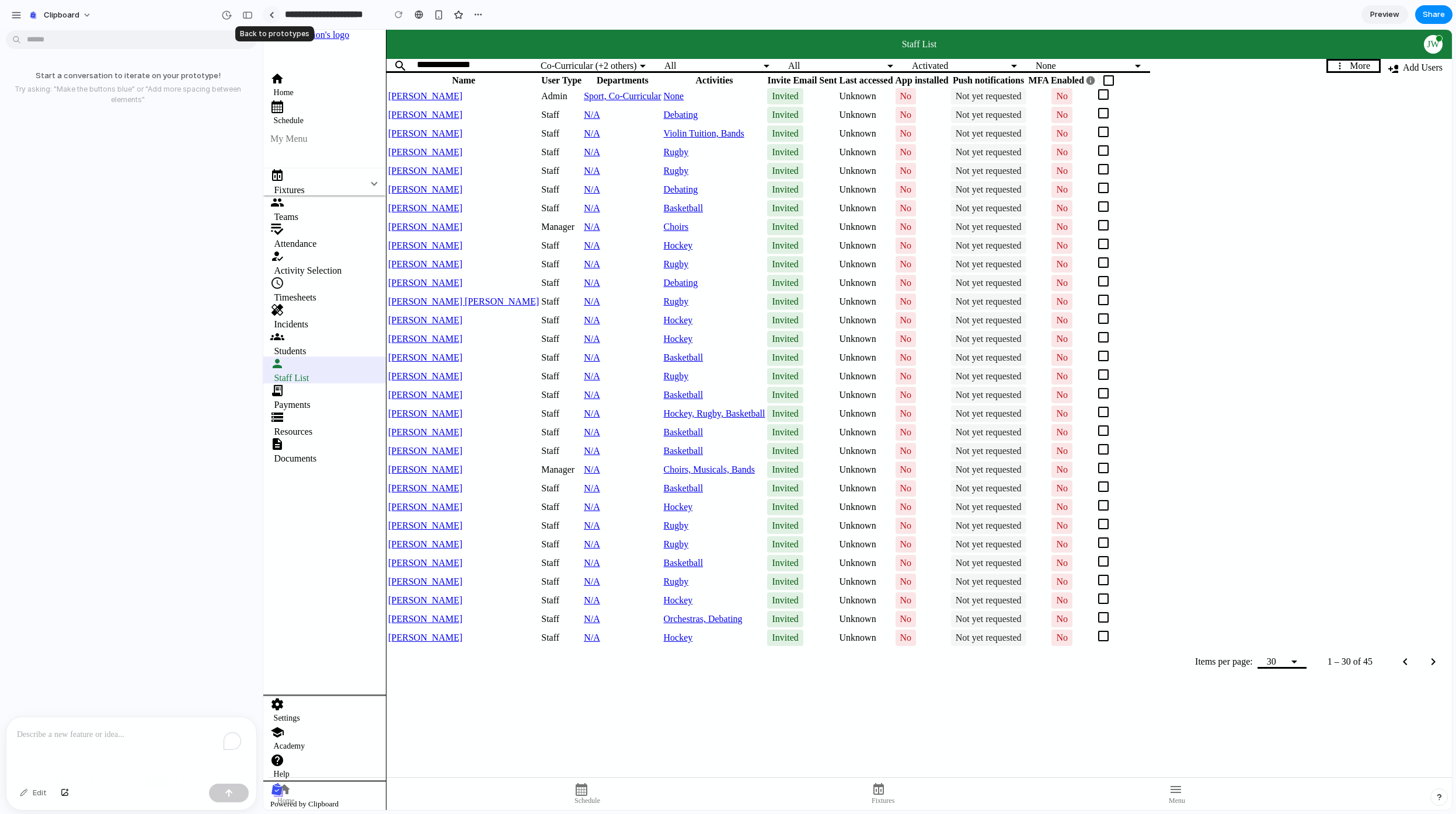
click at [277, 11] on link at bounding box center [271, 15] width 18 height 18
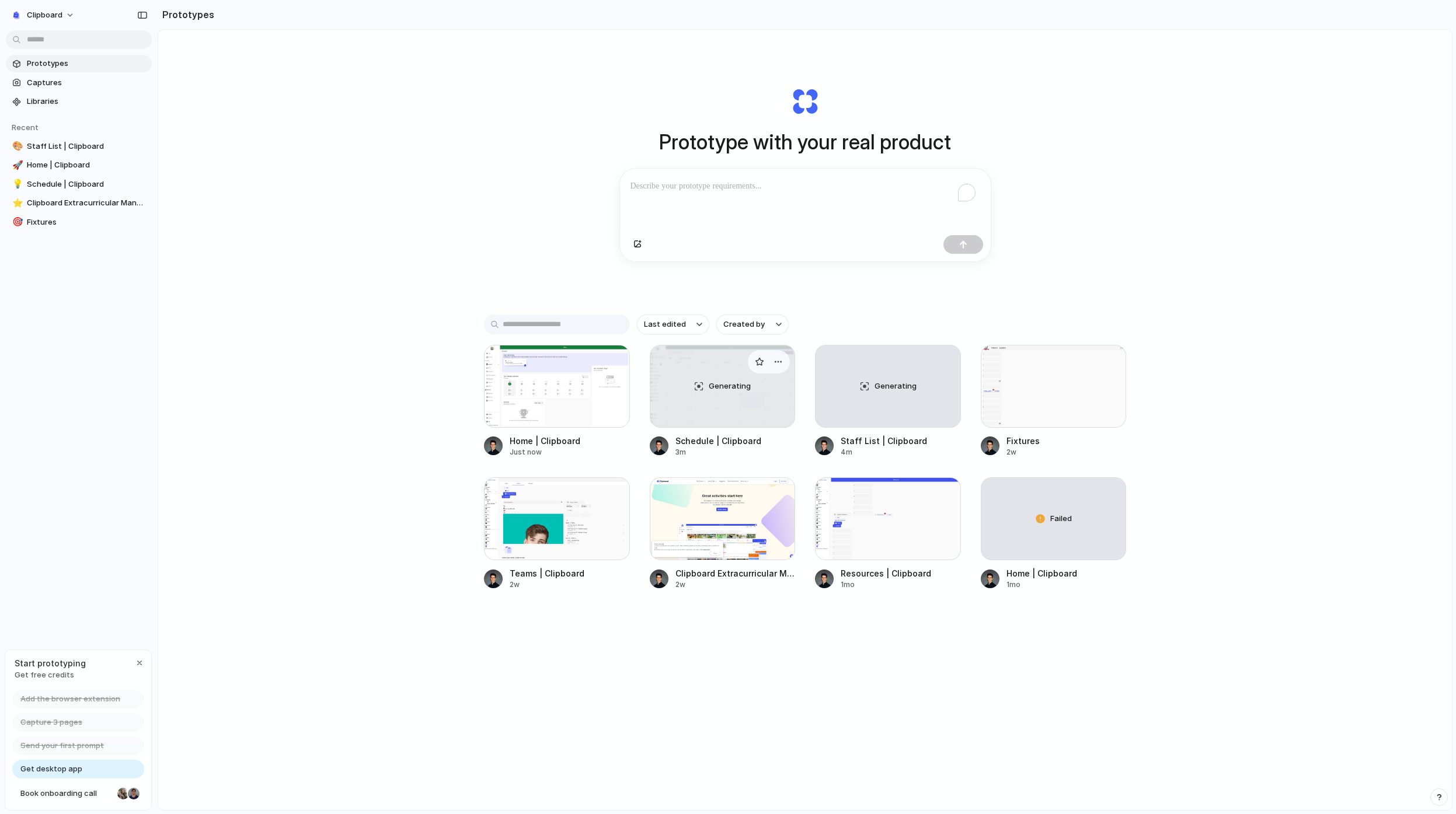
click at [742, 398] on div "Generating" at bounding box center [723, 386] width 145 height 82
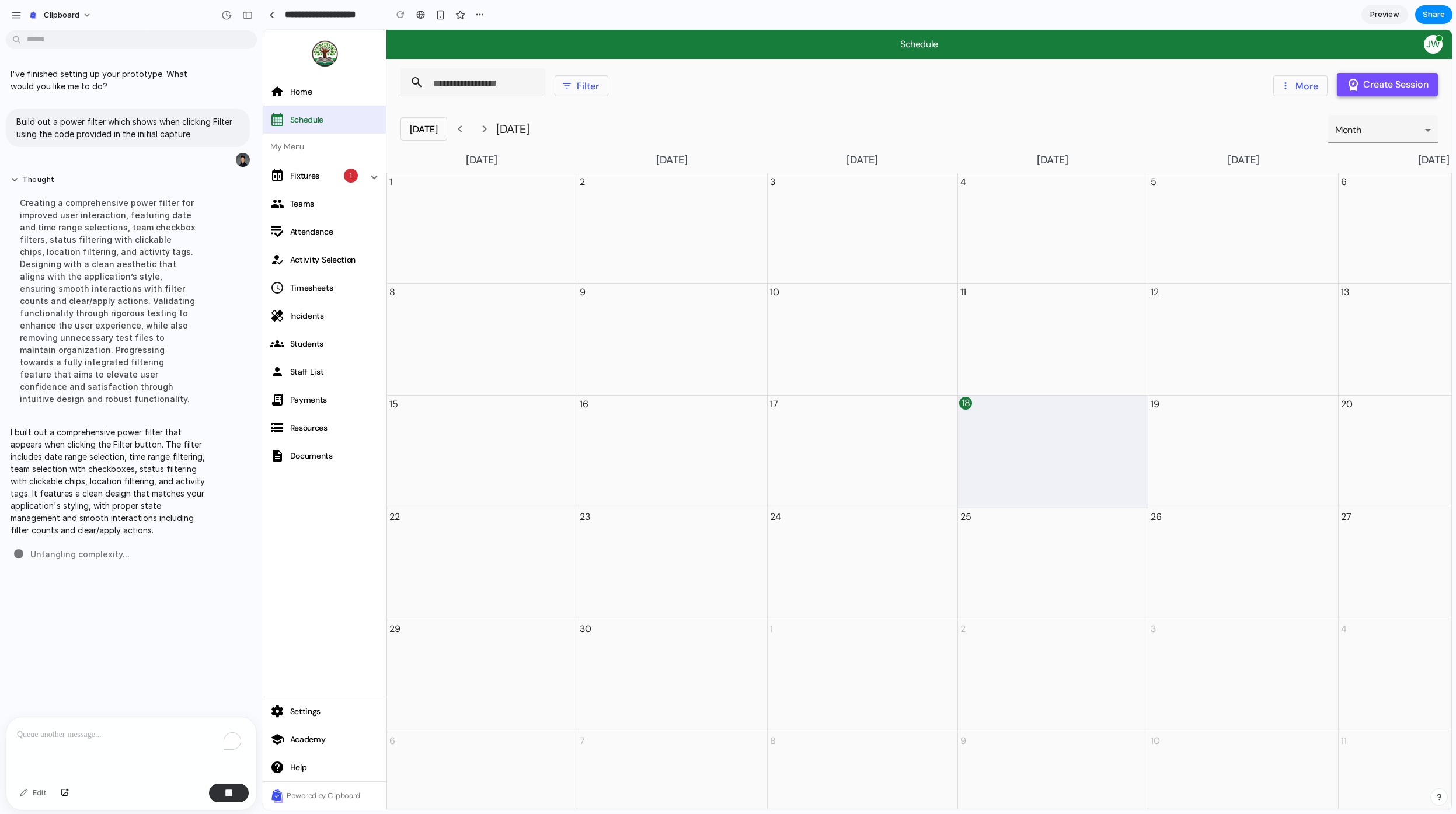
click at [1375, 95] on span at bounding box center [1387, 85] width 101 height 28
click at [596, 86] on span at bounding box center [581, 86] width 53 height 28
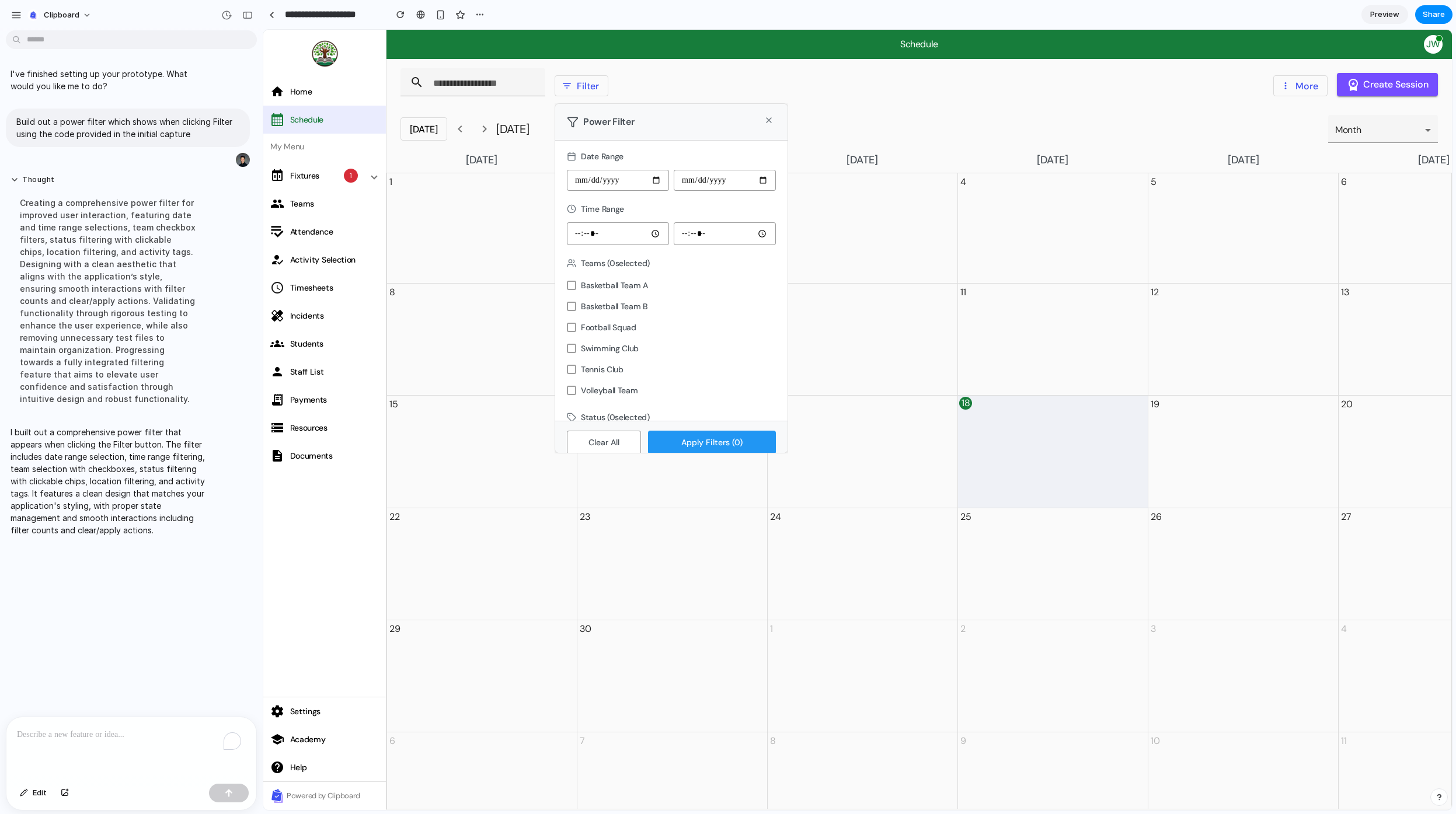
click at [579, 126] on div "Power Filter" at bounding box center [601, 122] width 67 height 15
click at [767, 124] on icon at bounding box center [769, 120] width 10 height 10
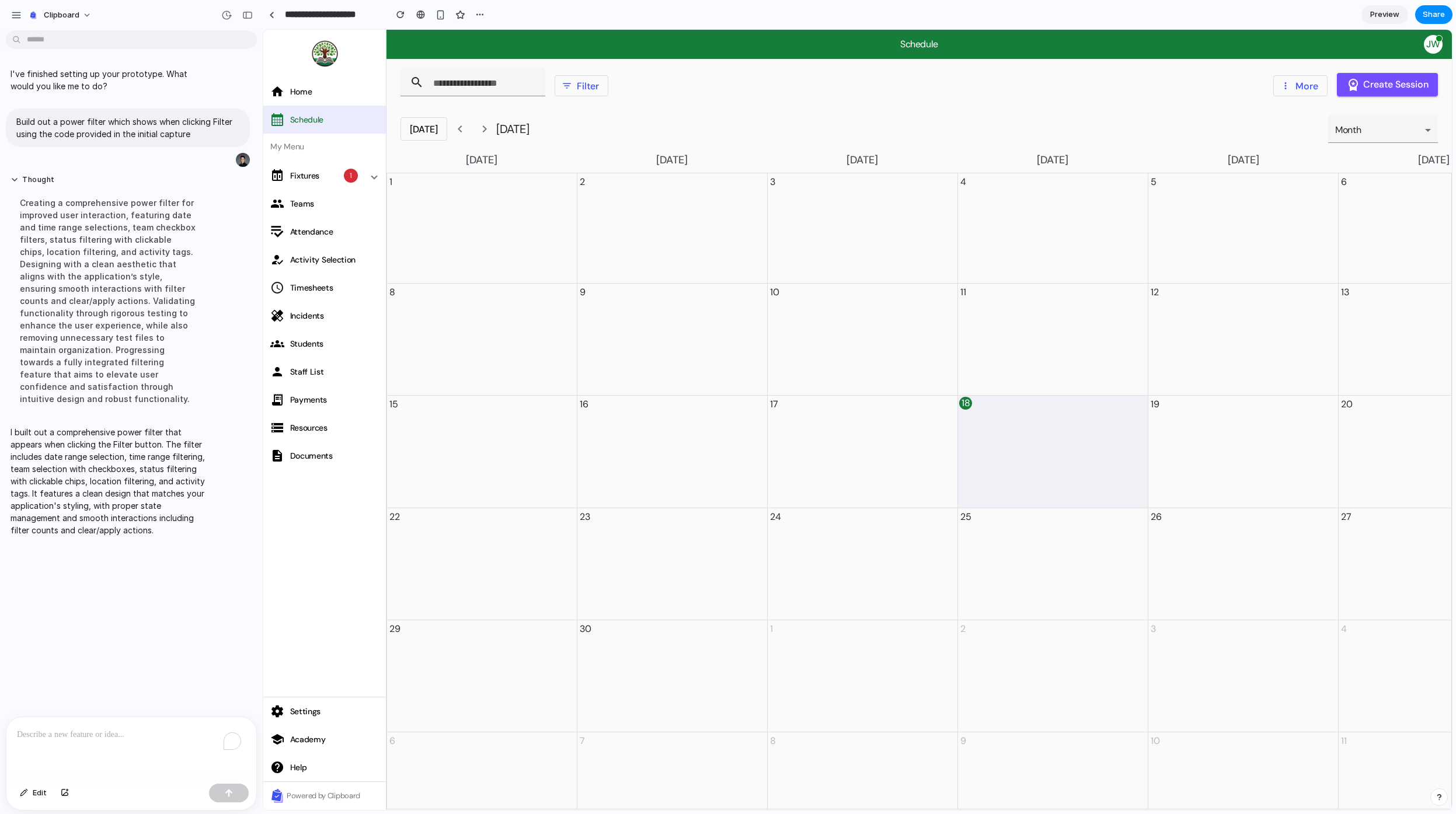
click at [572, 84] on span at bounding box center [581, 86] width 53 height 28
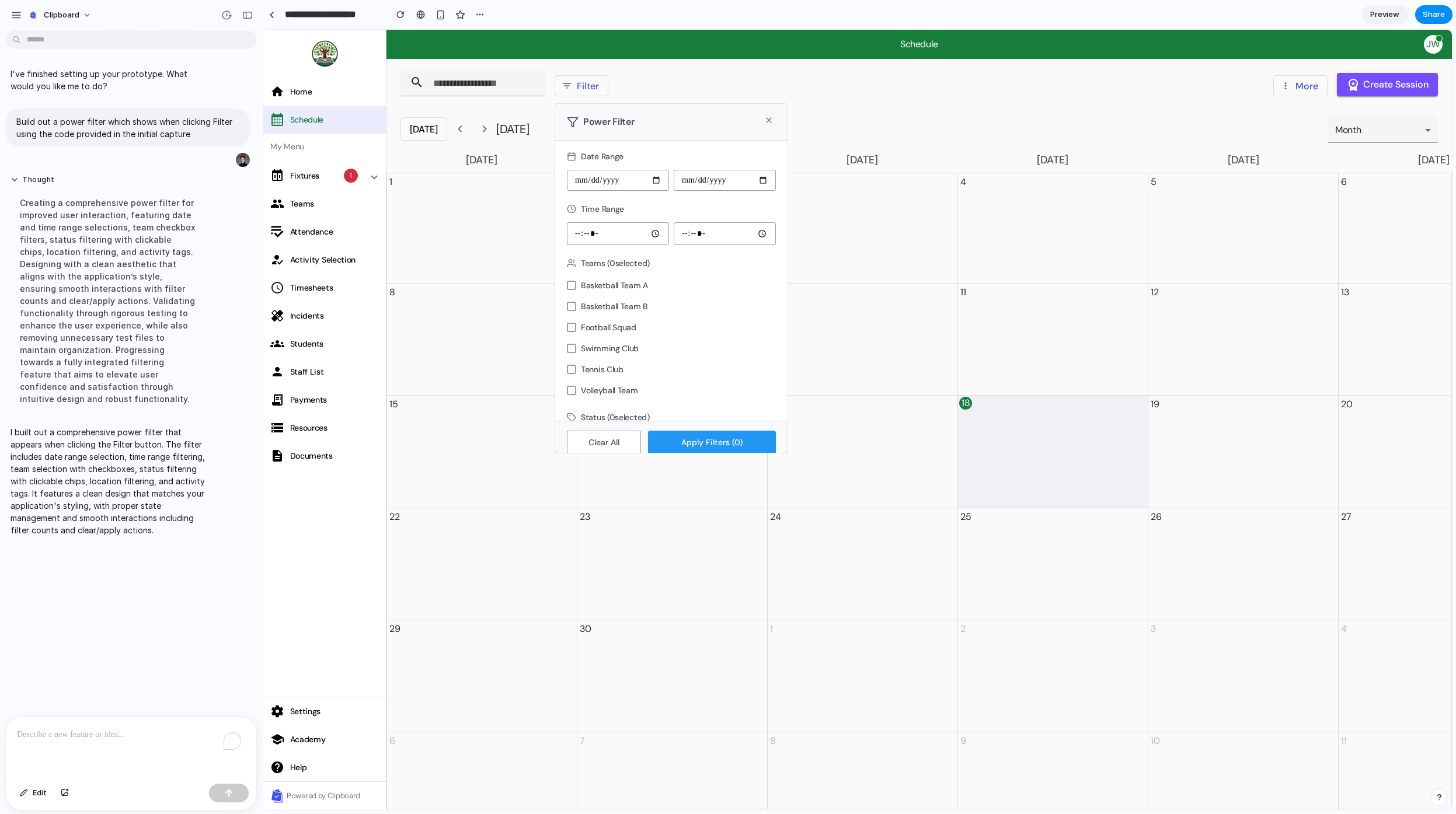
click at [593, 201] on div "Date Range Time Range Teams ( 0 selected) Basketball Team A Basketball Team B F…" at bounding box center [671, 280] width 232 height 280
click at [517, 222] on div "Power Filter Date Range Time Range Teams ( 0 selected) Basketball Team A Basket…" at bounding box center [858, 420] width 1189 height 780
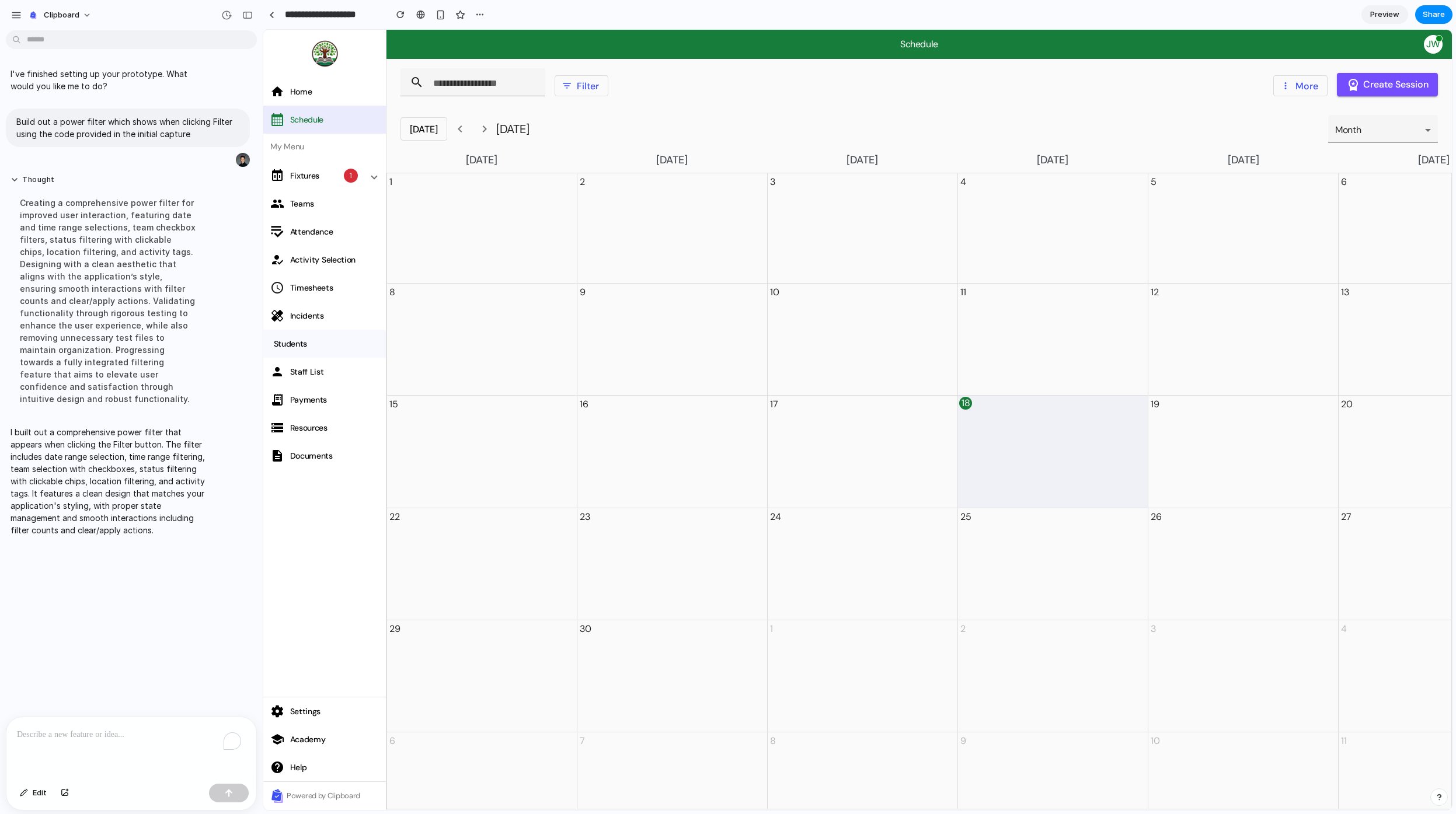
click at [302, 332] on span "groups Students" at bounding box center [324, 344] width 123 height 28
click at [266, 14] on link at bounding box center [271, 15] width 18 height 18
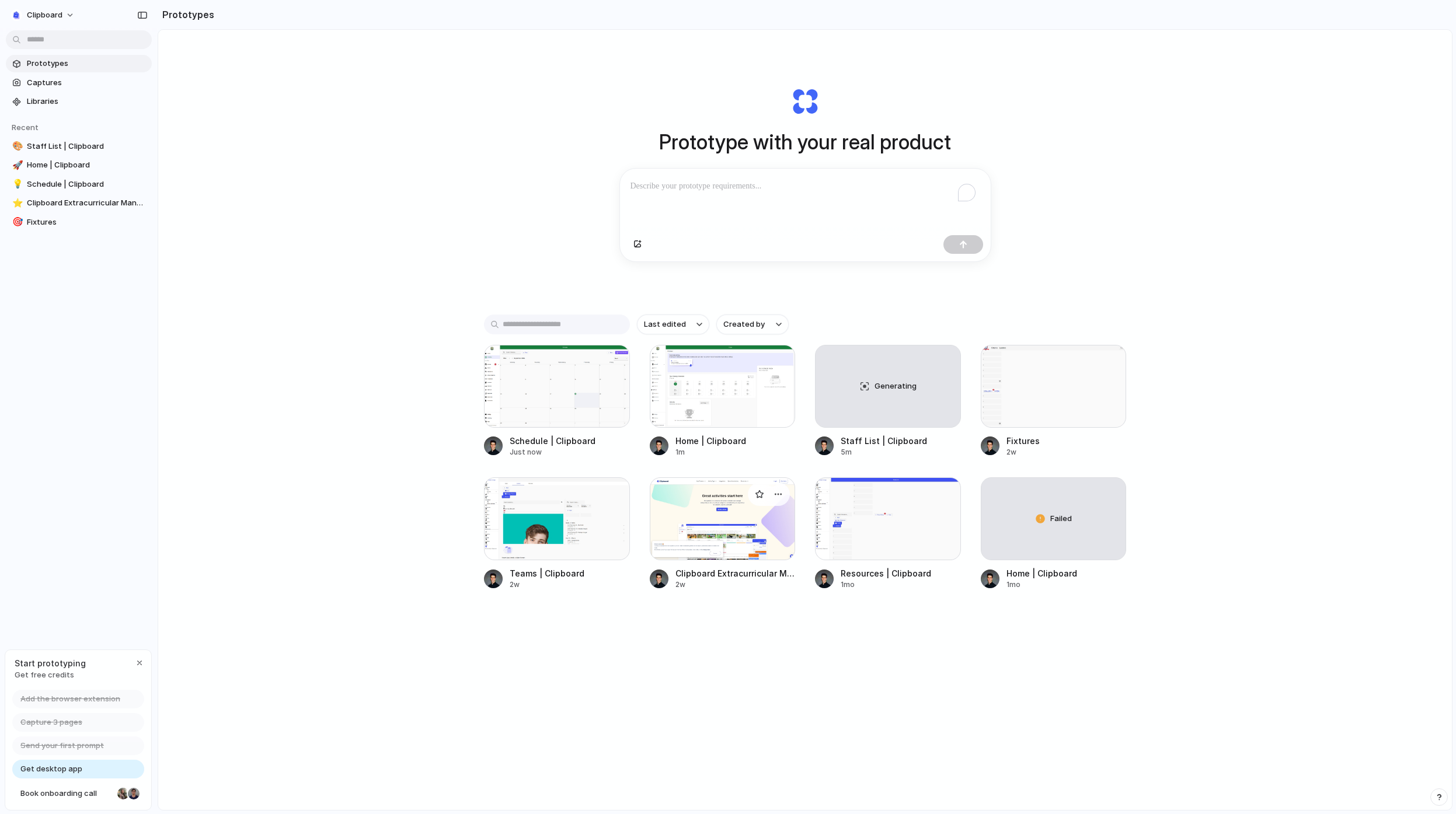
click at [733, 513] on div at bounding box center [723, 519] width 146 height 83
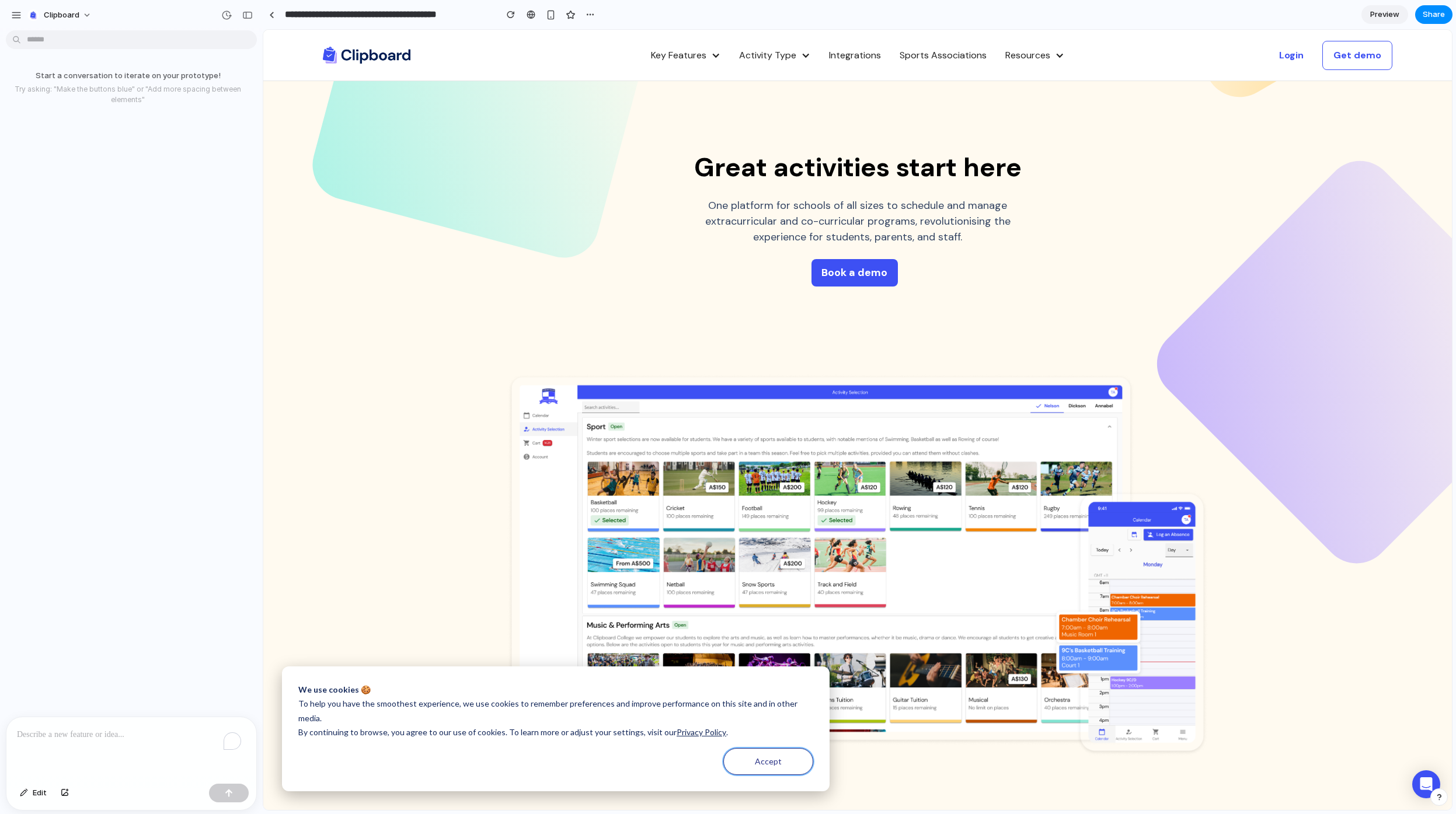
click at [764, 752] on button "Accept" at bounding box center [768, 761] width 90 height 27
click at [418, 588] on div "Great activities start here One platform for schools of all sizes to schedule a…" at bounding box center [858, 399] width 1189 height 738
click at [275, 18] on link at bounding box center [271, 15] width 18 height 18
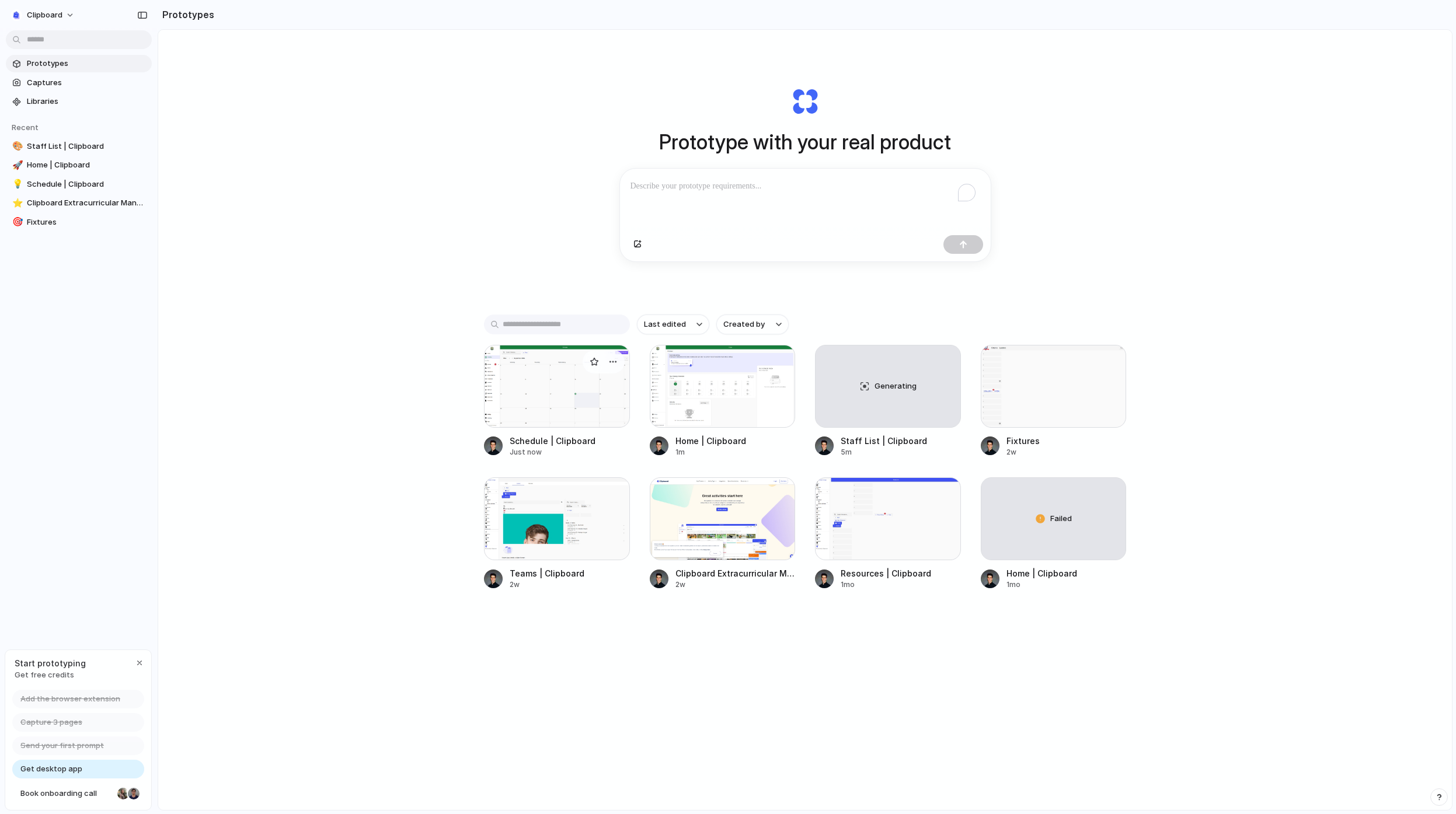
click at [611, 401] on div at bounding box center [557, 386] width 146 height 83
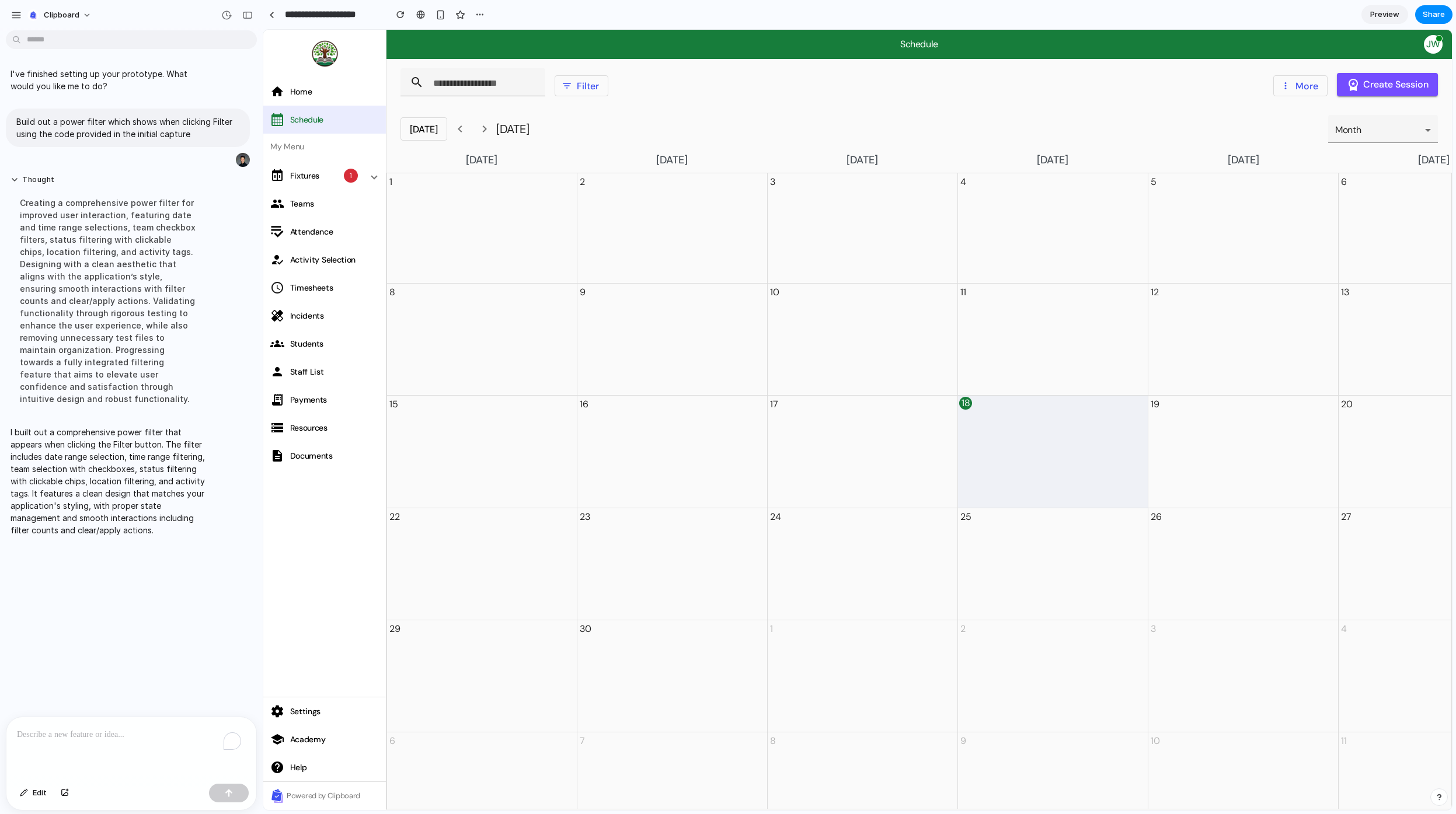
click at [148, 677] on div "I've finished setting up your prototype. What would you like me to do? Build ou…" at bounding box center [128, 376] width 256 height 682
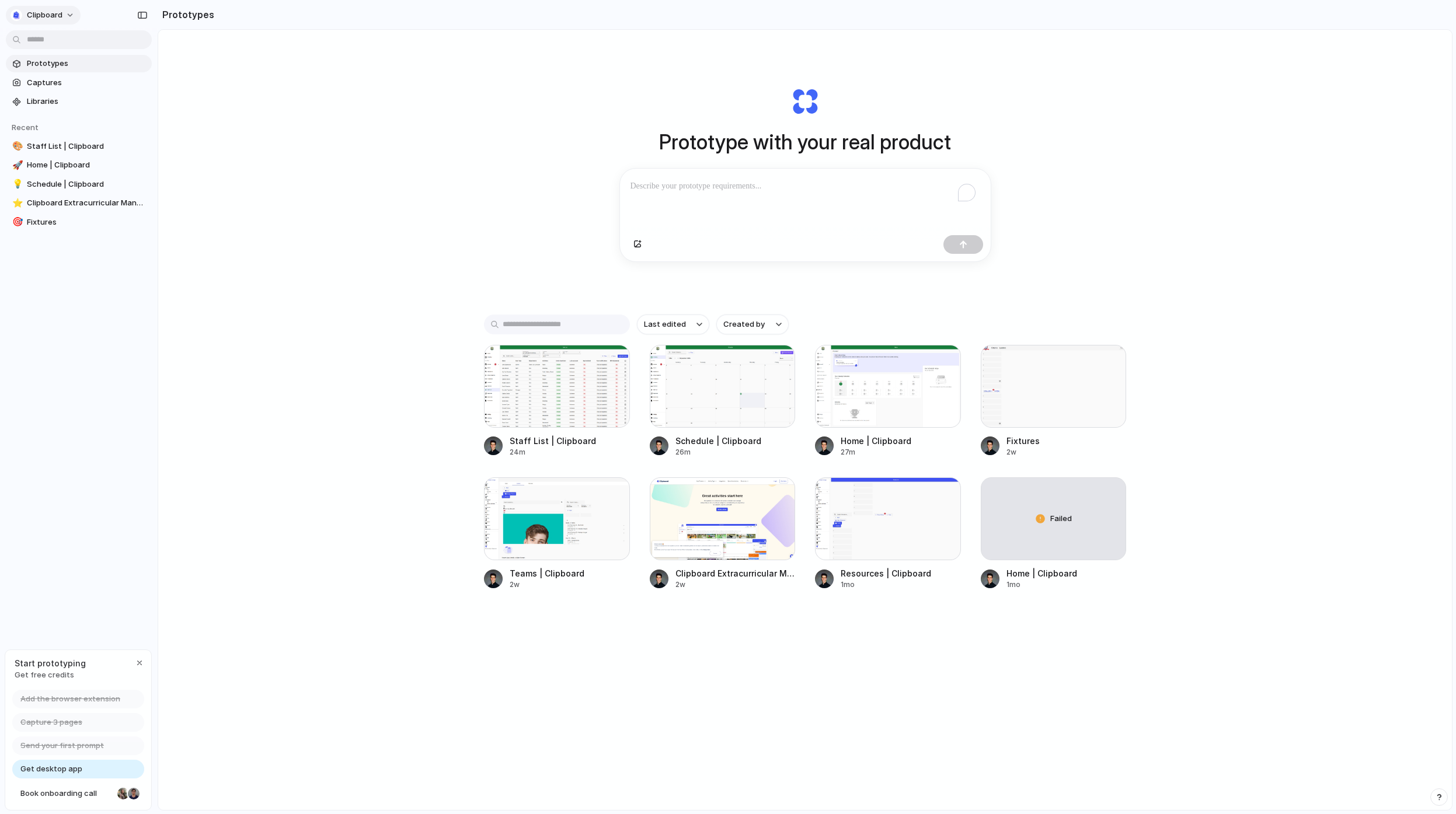
click at [22, 12] on div "clipboard" at bounding box center [37, 15] width 52 height 11
click at [341, 294] on div "Settings Invite members Change theme Sign out" at bounding box center [728, 407] width 1456 height 814
click at [37, 17] on span "clipboard" at bounding box center [45, 15] width 36 height 11
click at [53, 60] on span "Invite members" at bounding box center [55, 60] width 56 height 11
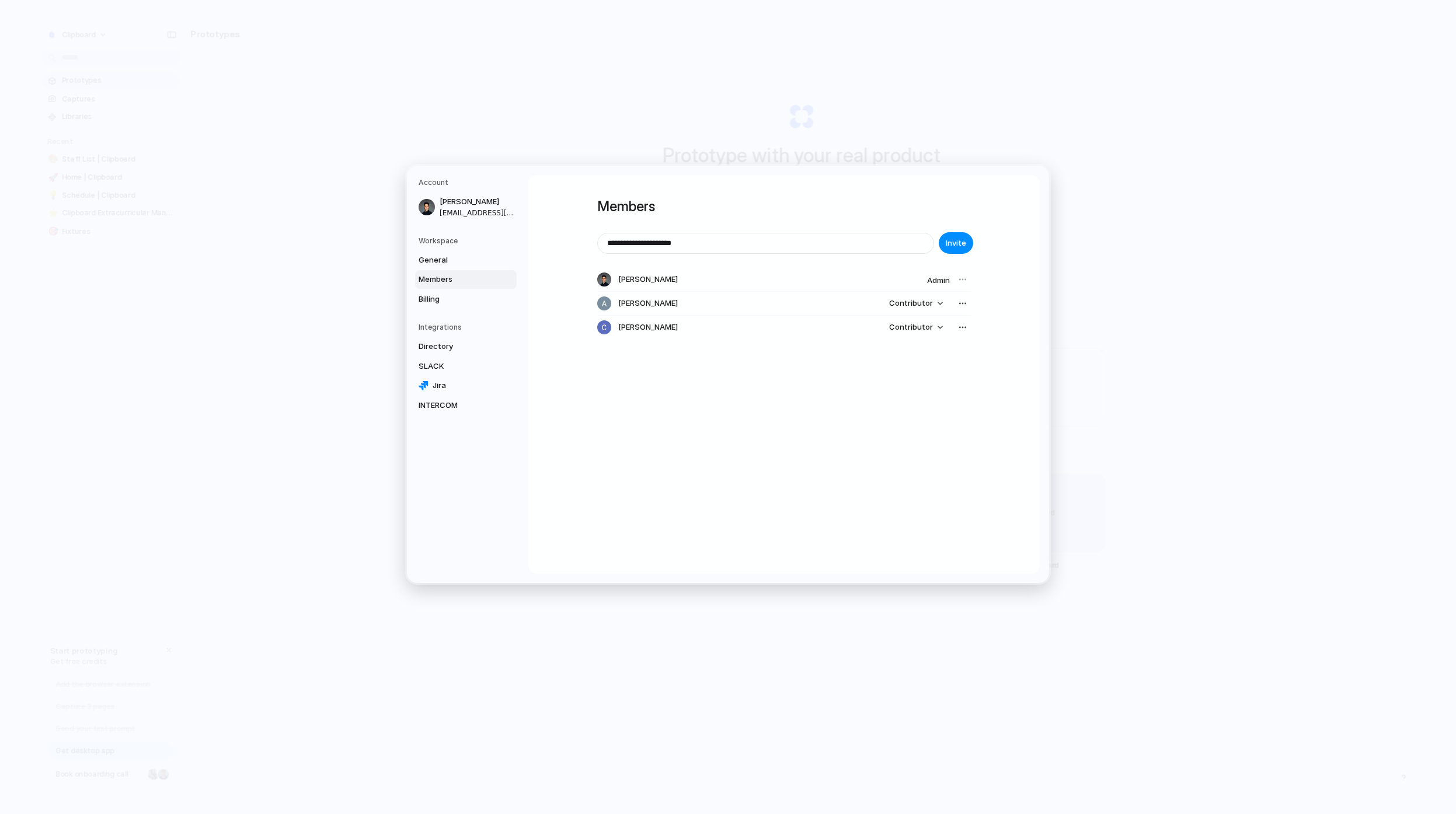
type input "**********"
click at [953, 257] on span "Invite" at bounding box center [956, 254] width 20 height 11
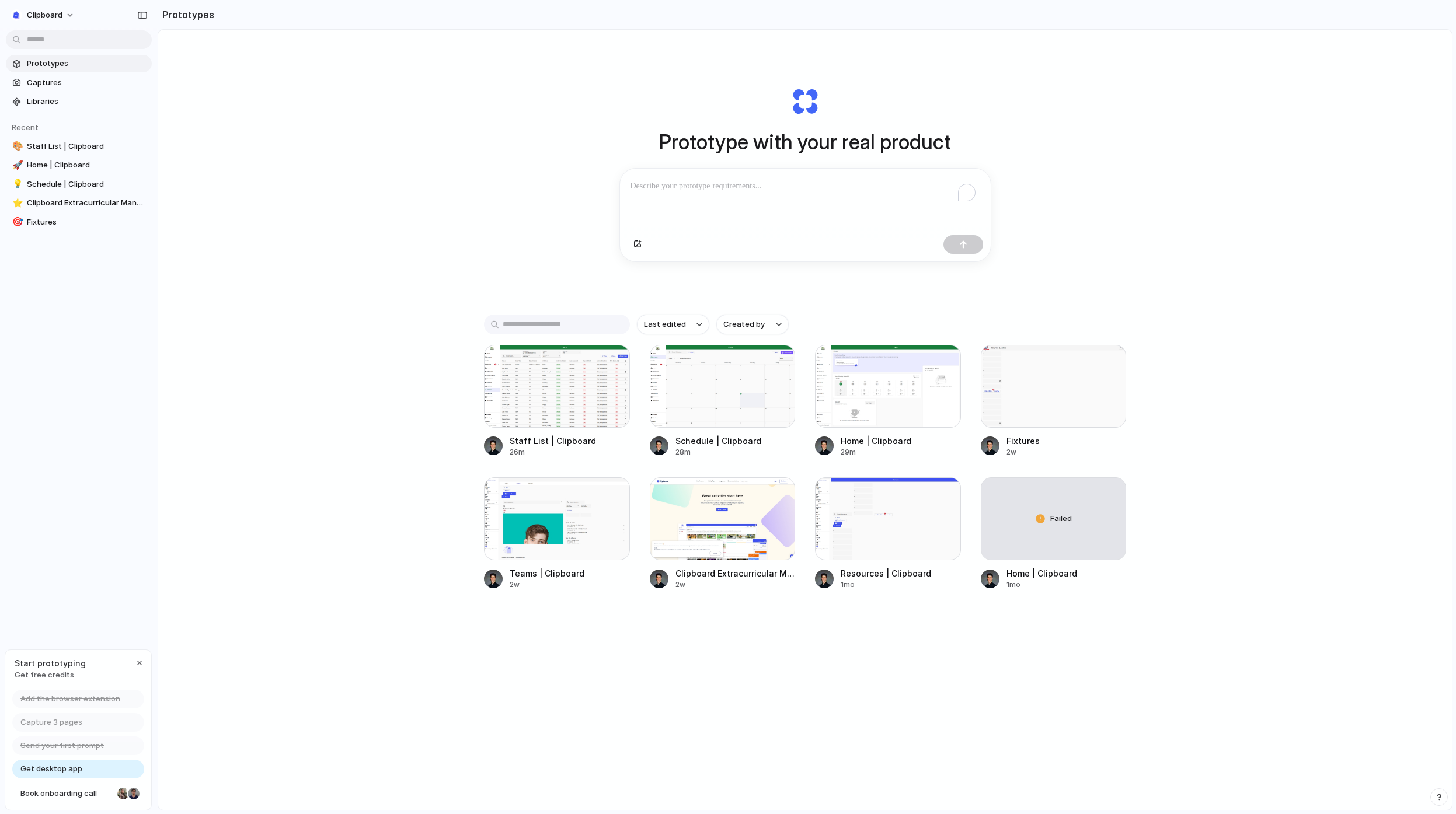
click at [612, 668] on div "Prototype with your real product Clone web app Clone screenshot Start from exis…" at bounding box center [805, 451] width 1294 height 842
click at [579, 403] on div at bounding box center [557, 386] width 146 height 83
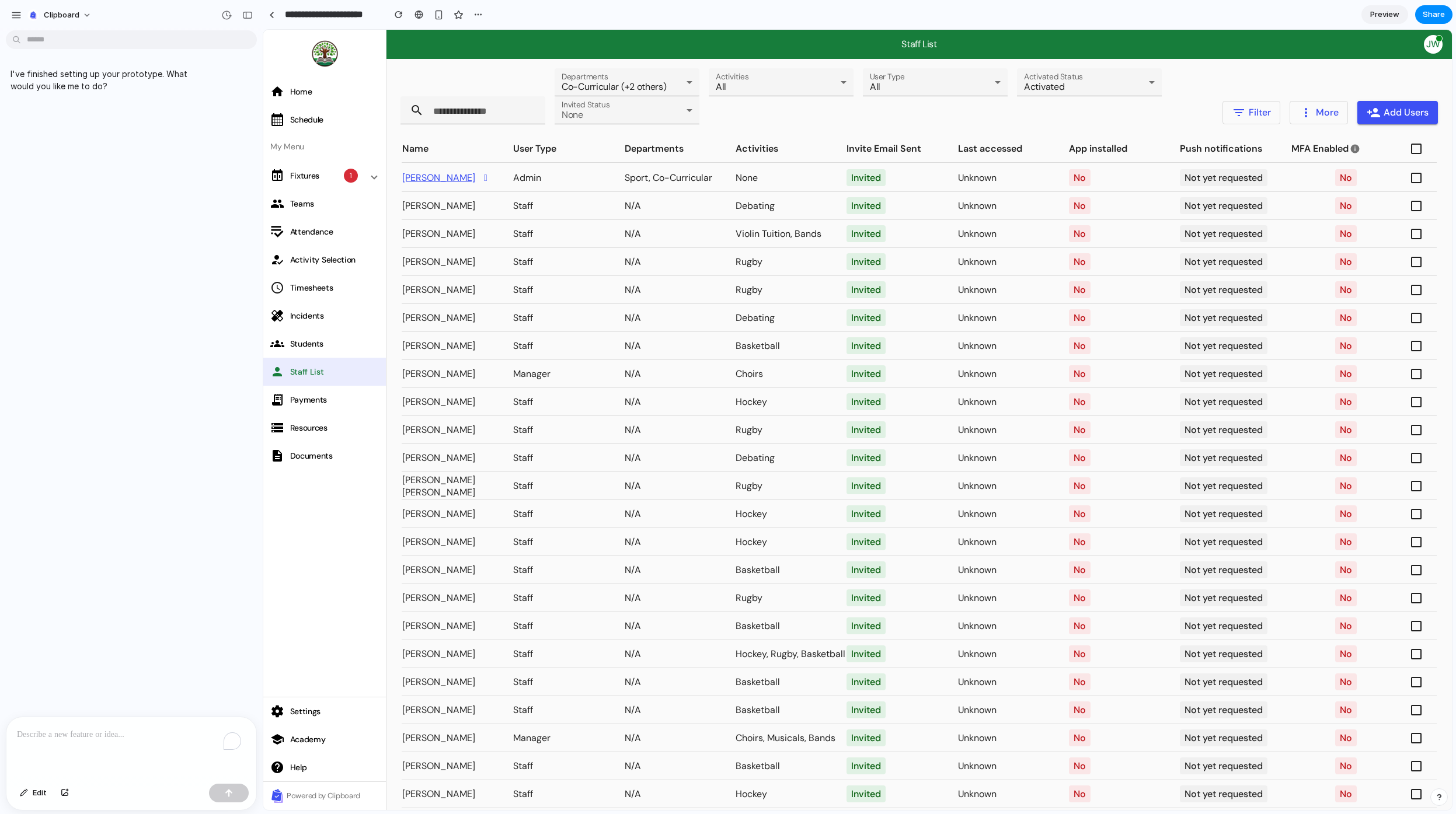
click at [432, 179] on link "[PERSON_NAME]" at bounding box center [439, 177] width 73 height 12
click at [486, 175] on icon at bounding box center [486, 178] width 13 height 18
click at [141, 587] on div "I've finished setting up your prototype. What would you like me to do?" at bounding box center [128, 376] width 256 height 682
click at [274, 16] on div at bounding box center [271, 15] width 5 height 6
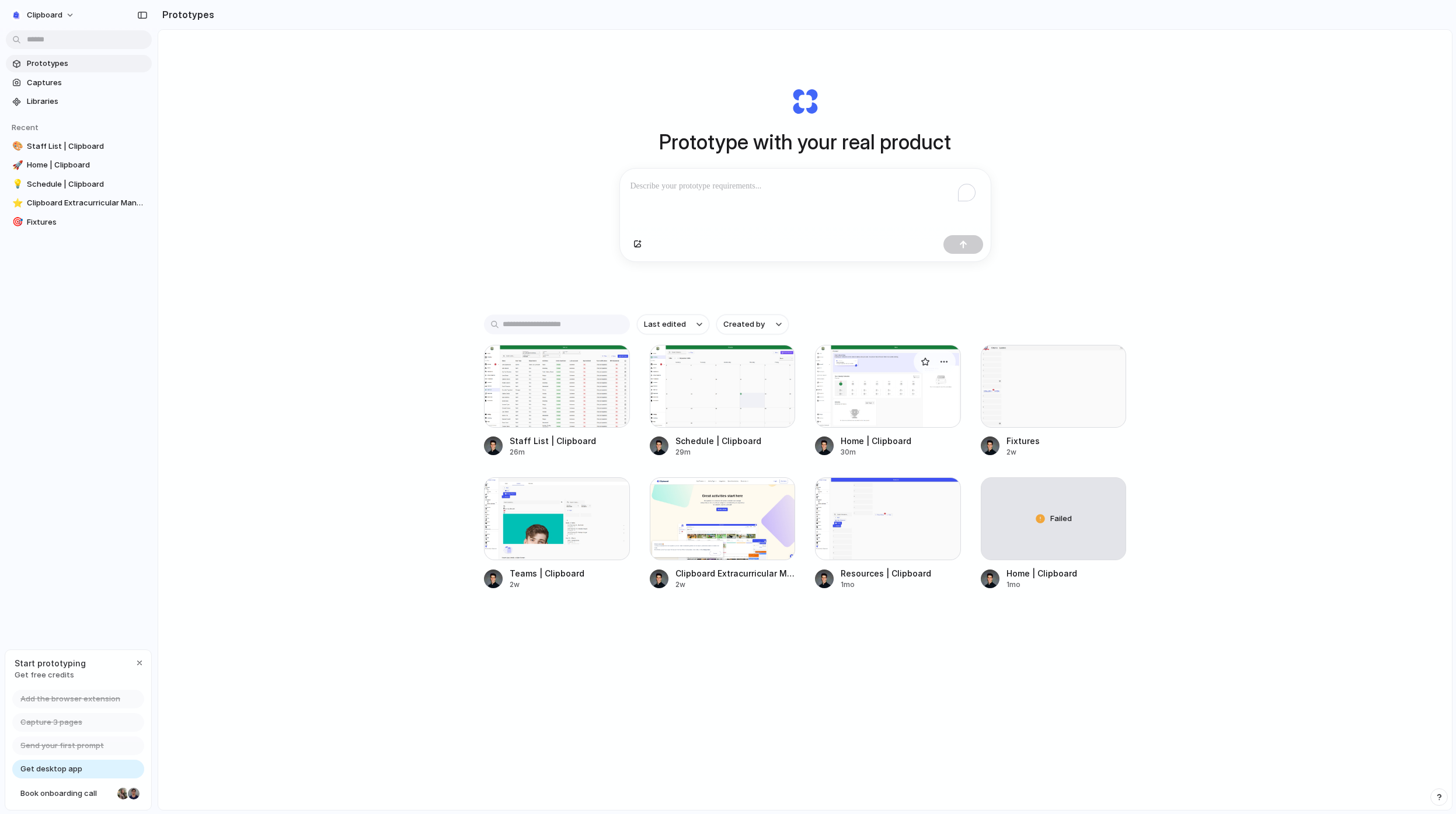
click at [897, 408] on div at bounding box center [888, 386] width 146 height 83
